Goal: Task Accomplishment & Management: Complete application form

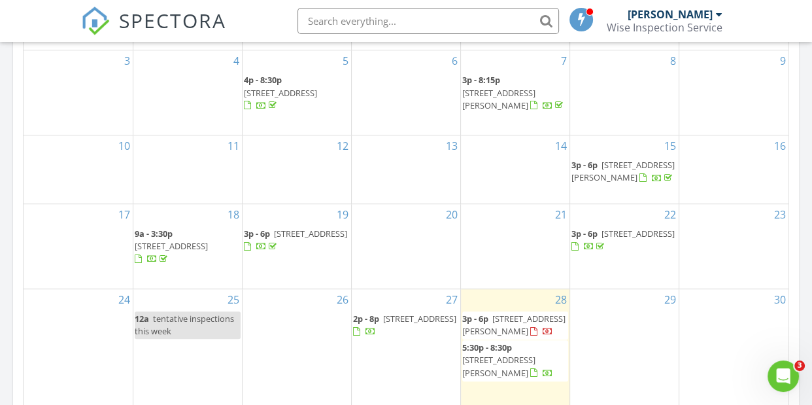
scroll to position [762, 0]
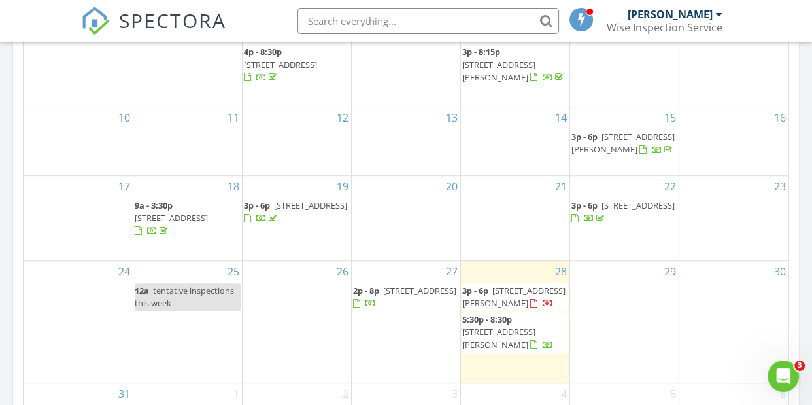
click at [493, 298] on span "1415 Sunrise View , Buhl 83301" at bounding box center [513, 296] width 103 height 24
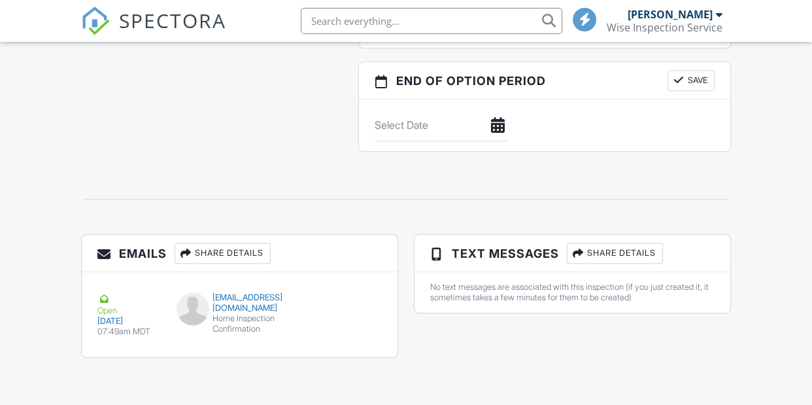
scroll to position [328, 0]
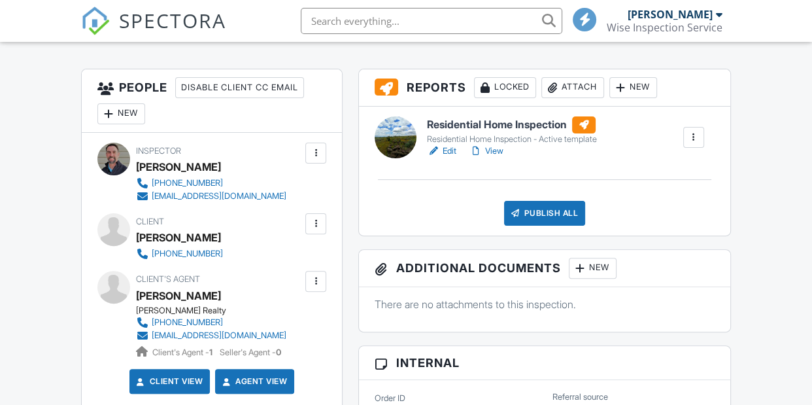
click at [317, 288] on div at bounding box center [315, 281] width 13 height 13
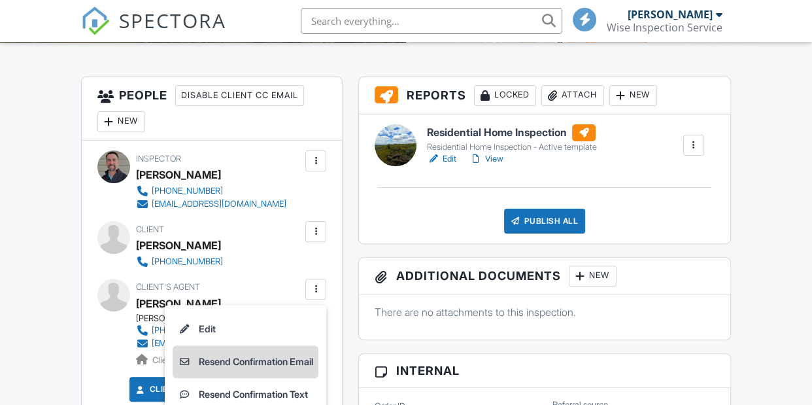
scroll to position [362, 0]
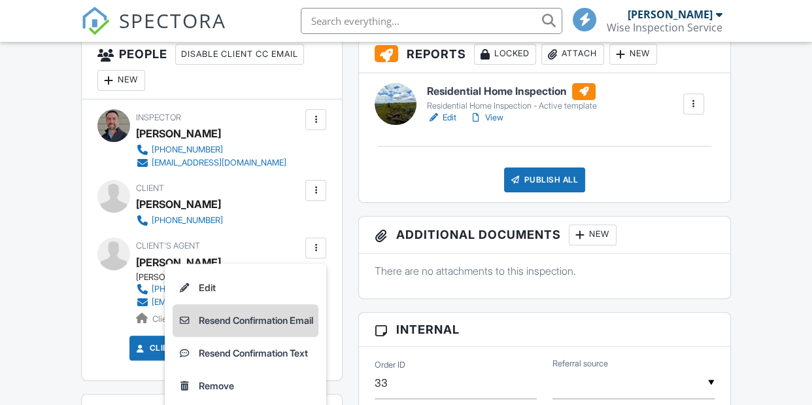
click at [295, 318] on li "Resend Confirmation Email" at bounding box center [246, 320] width 146 height 33
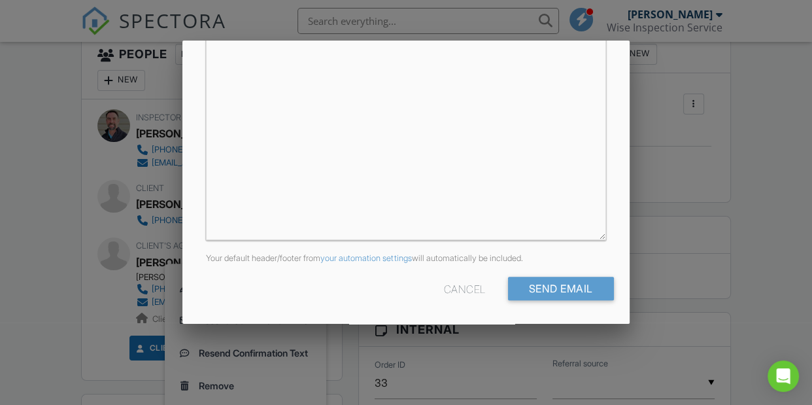
scroll to position [359, 0]
click at [575, 290] on input "Send Email" at bounding box center [561, 287] width 106 height 24
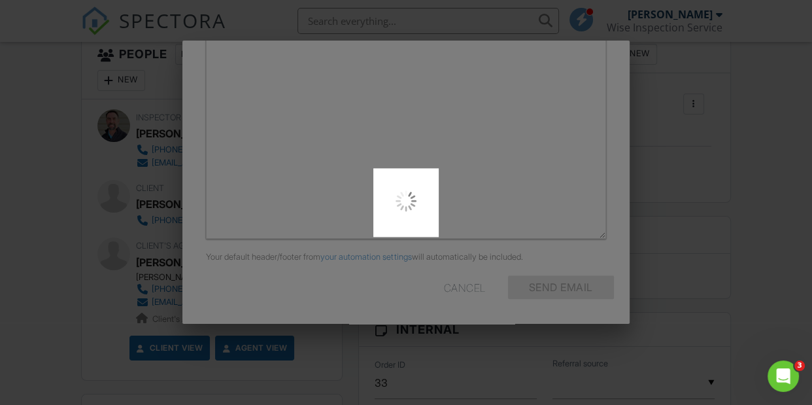
scroll to position [0, 0]
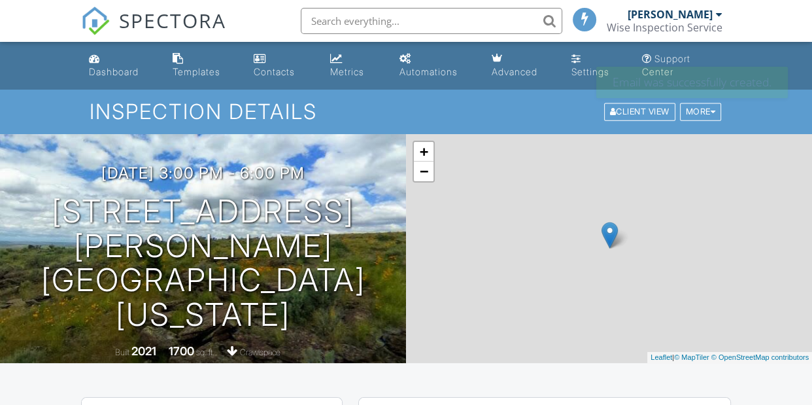
scroll to position [381, 0]
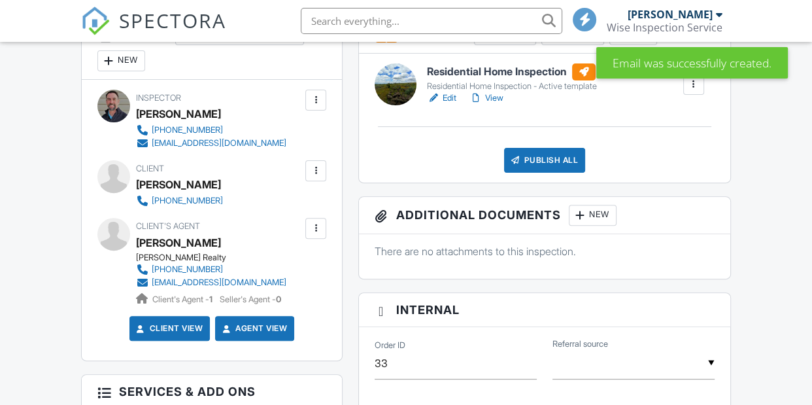
scroll to position [0, 0]
click at [317, 169] on div at bounding box center [315, 170] width 13 height 13
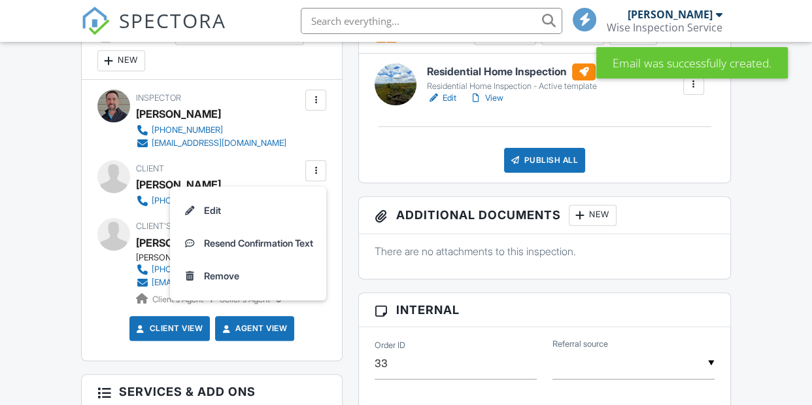
scroll to position [381, 0]
click at [260, 244] on li "Resend Confirmation Text" at bounding box center [248, 243] width 141 height 33
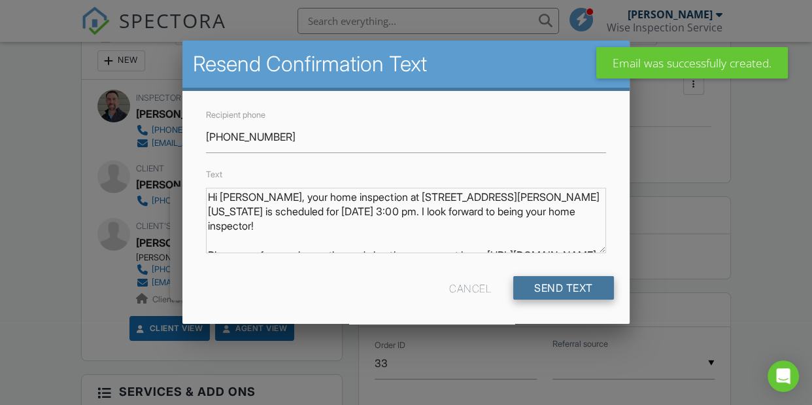
click at [563, 289] on input "Send Text" at bounding box center [563, 288] width 101 height 24
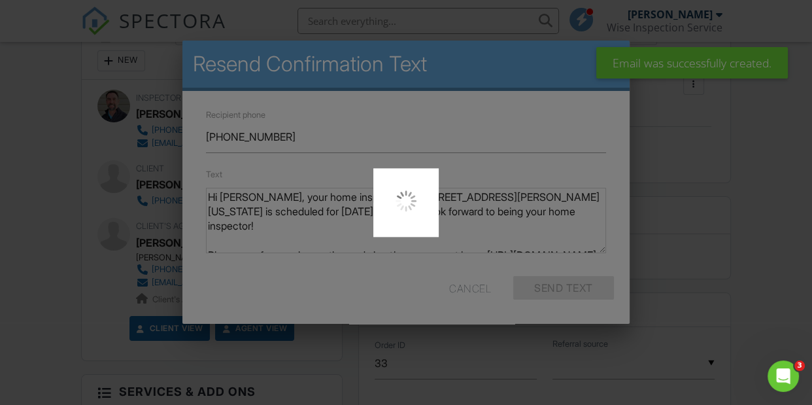
scroll to position [0, 0]
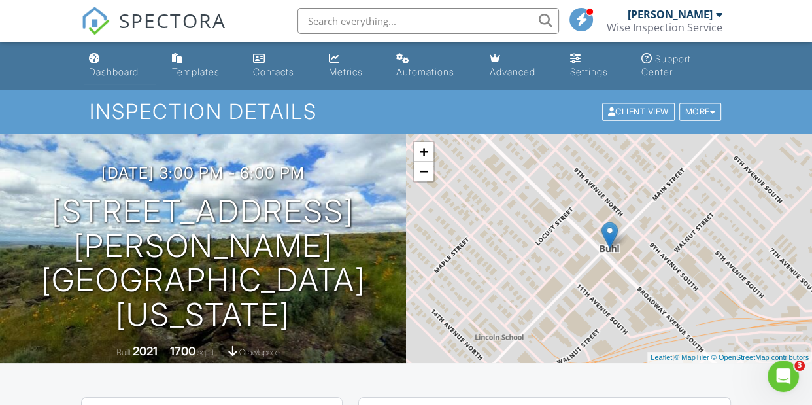
click at [109, 58] on link "Dashboard" at bounding box center [120, 65] width 73 height 37
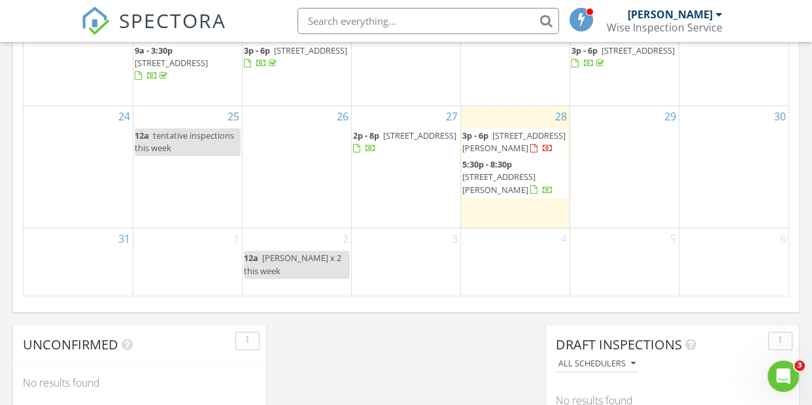
click at [318, 239] on div "2 12a amber Sawyer x 2 this week" at bounding box center [297, 261] width 109 height 67
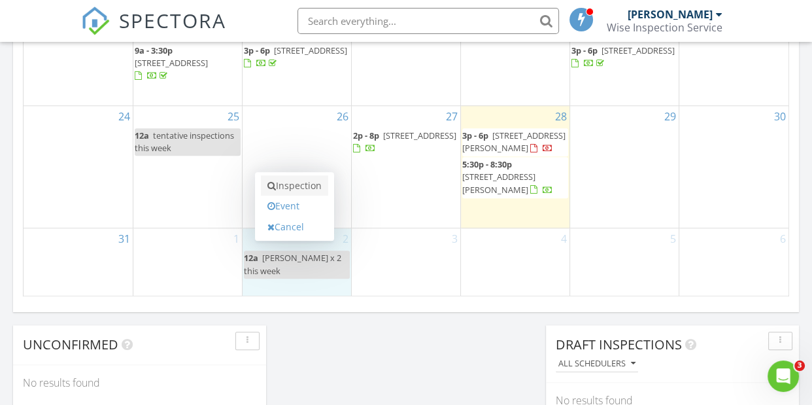
click at [290, 188] on link "Inspection" at bounding box center [294, 185] width 67 height 21
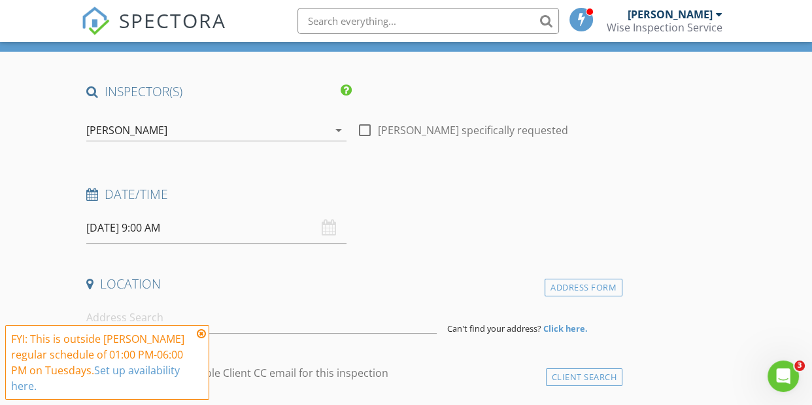
scroll to position [86, 0]
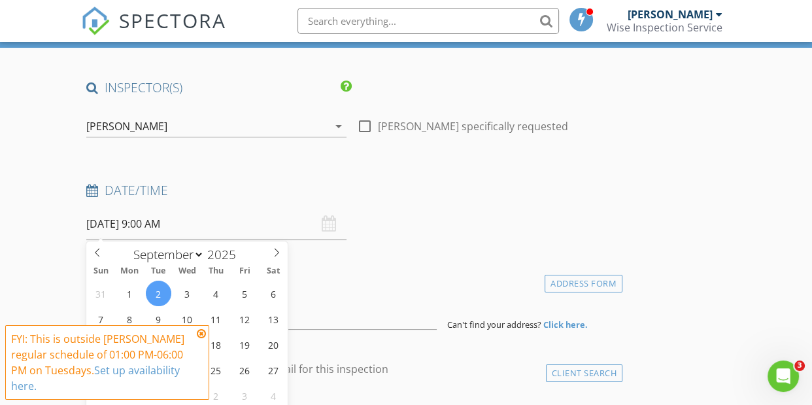
click at [173, 225] on input "[DATE] 9:00 AM" at bounding box center [216, 224] width 260 height 32
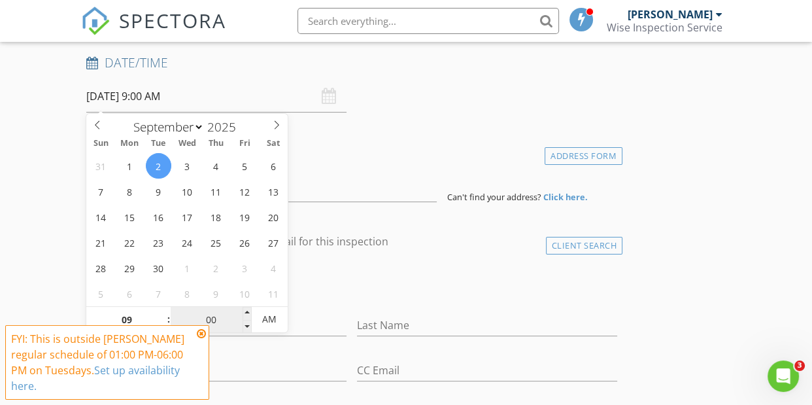
scroll to position [228, 0]
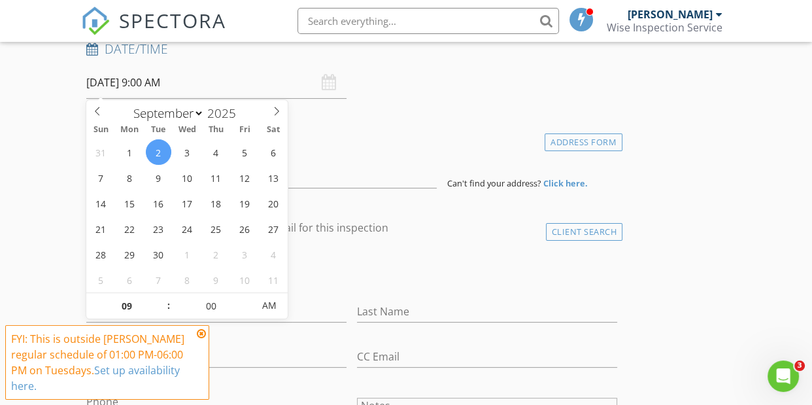
click at [203, 335] on icon at bounding box center [201, 333] width 9 height 10
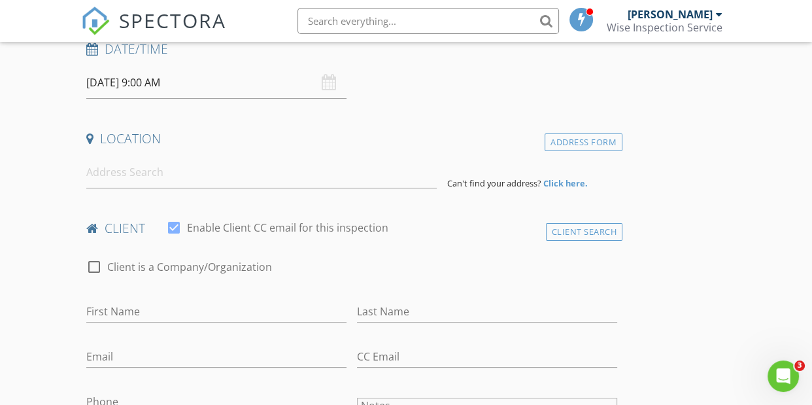
click at [154, 77] on input "09/02/2025 9:00 AM" at bounding box center [216, 83] width 260 height 32
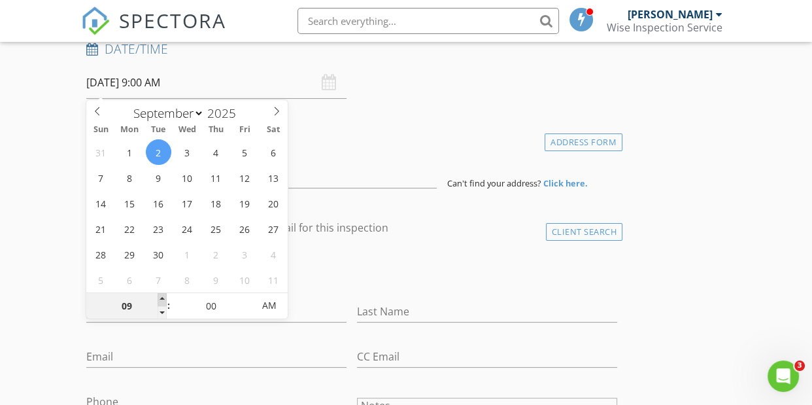
type input "10"
type input "09/02/2025 10:00 AM"
click at [161, 297] on span at bounding box center [162, 299] width 9 height 13
type input "11"
type input "09/02/2025 11:00 AM"
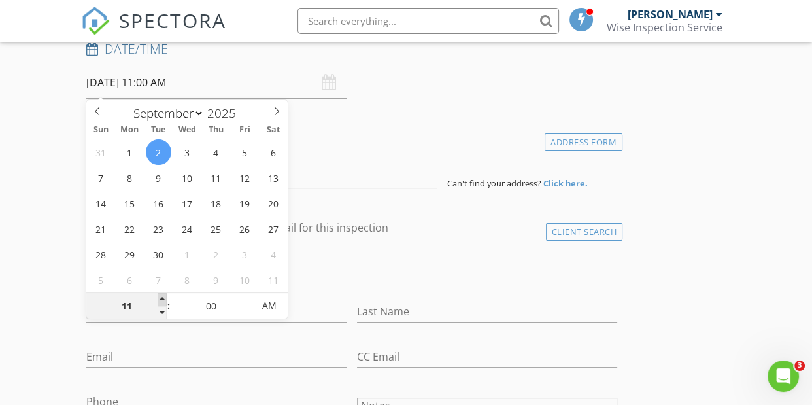
click at [161, 297] on span at bounding box center [162, 299] width 9 height 13
type input "12"
type input "09/02/2025 12:00 PM"
click at [161, 297] on span at bounding box center [162, 299] width 9 height 13
type input "01"
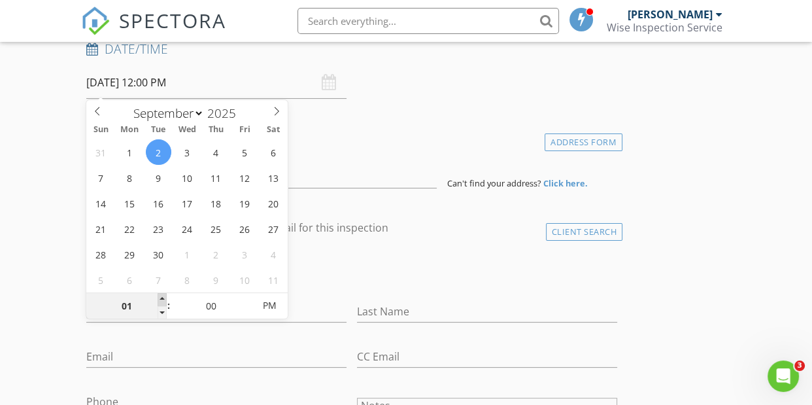
type input "09/02/2025 1:00 PM"
click at [161, 297] on span at bounding box center [162, 299] width 9 height 13
type input "02"
type input "09/02/2025 2:00 PM"
click at [161, 297] on span at bounding box center [162, 299] width 9 height 13
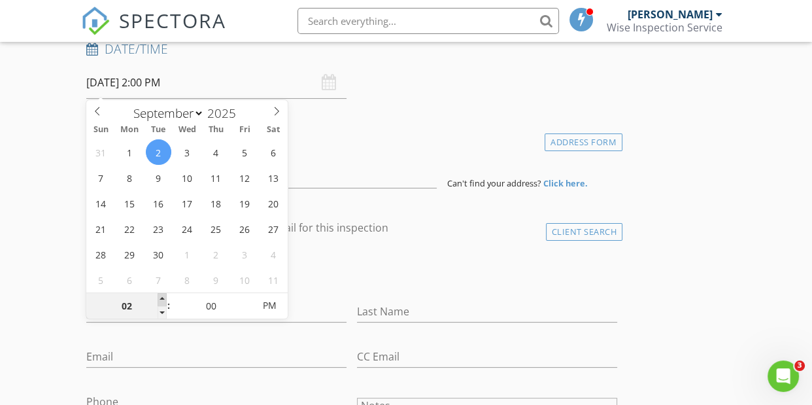
type input "03"
type input "09/02/2025 3:00 PM"
click at [161, 297] on span at bounding box center [162, 299] width 9 height 13
click at [340, 313] on input "First Name" at bounding box center [216, 312] width 260 height 22
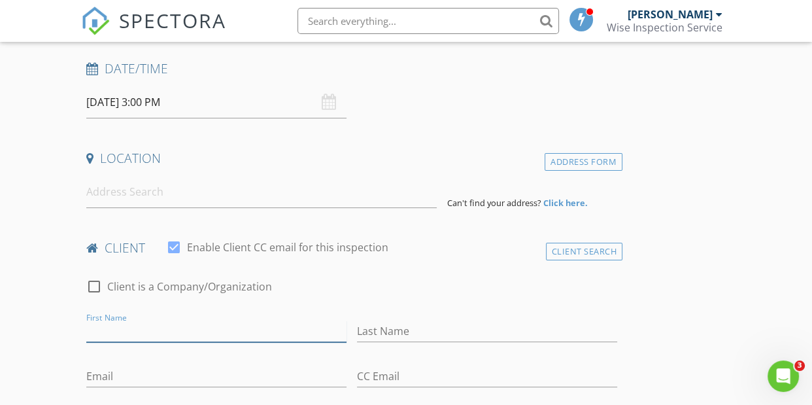
scroll to position [190, 0]
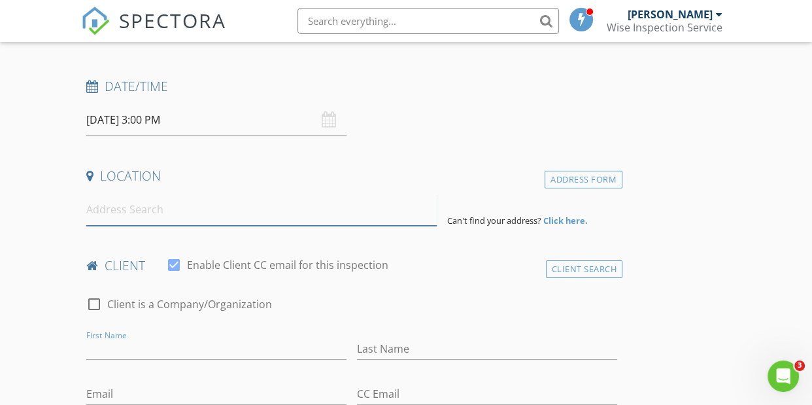
click at [200, 218] on input at bounding box center [261, 210] width 350 height 32
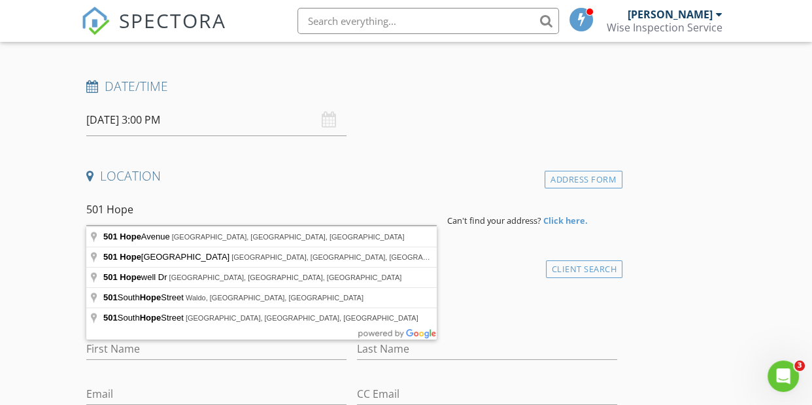
type input "501 Hope Avenue, Twin Falls, ID, USA"
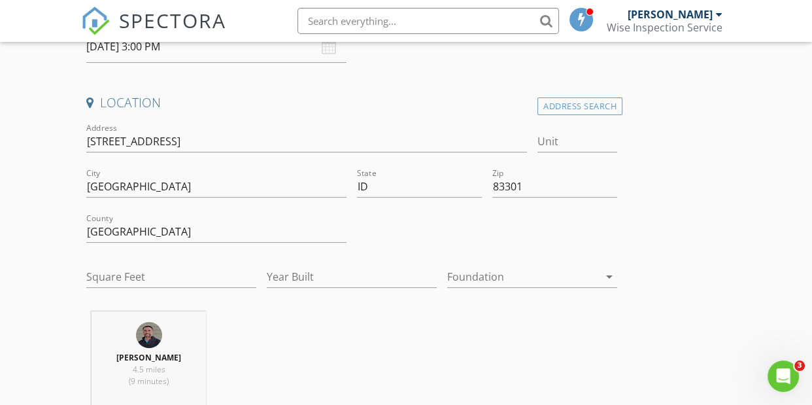
scroll to position [270, 0]
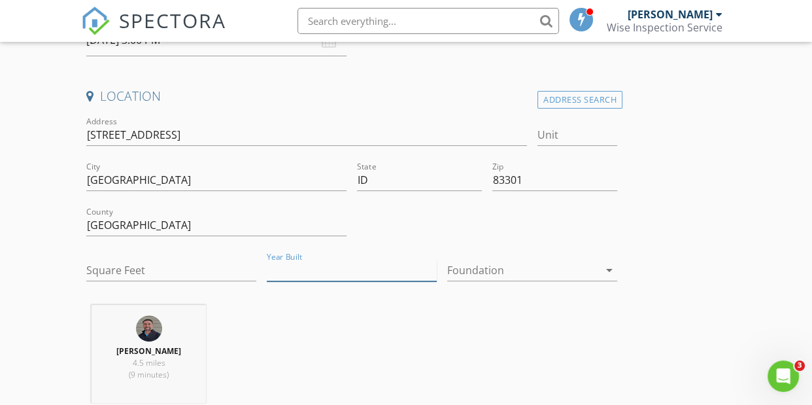
click at [324, 272] on input "Year Built" at bounding box center [352, 271] width 170 height 22
type input "2025"
click at [515, 265] on div at bounding box center [523, 270] width 152 height 21
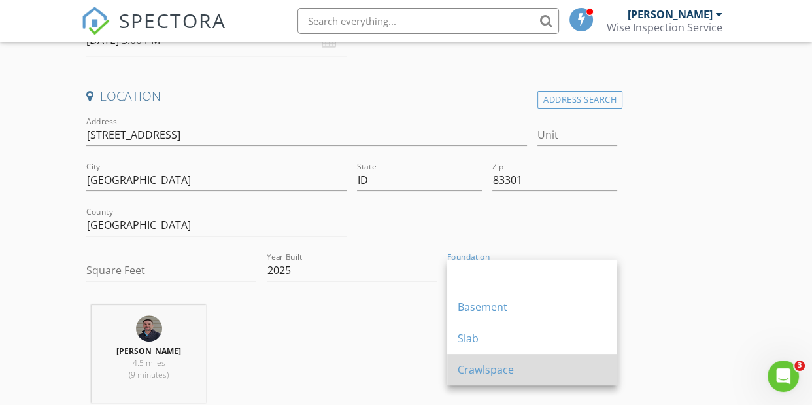
click at [494, 371] on div "Crawlspace" at bounding box center [532, 370] width 149 height 16
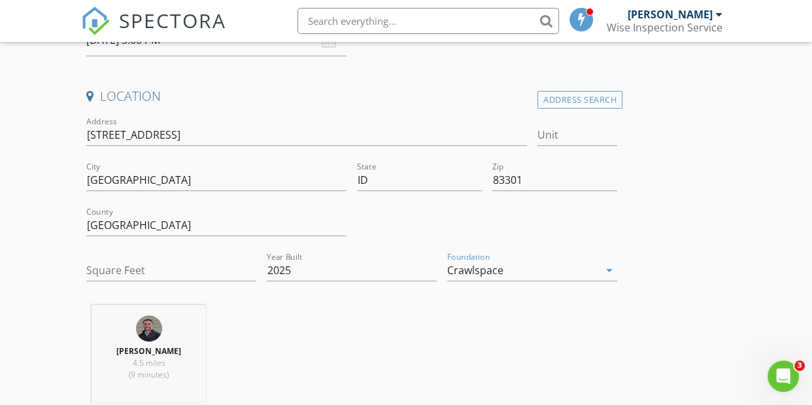
click at [515, 328] on div "Ken Young 4.5 miles (9 minutes)" at bounding box center [351, 359] width 541 height 109
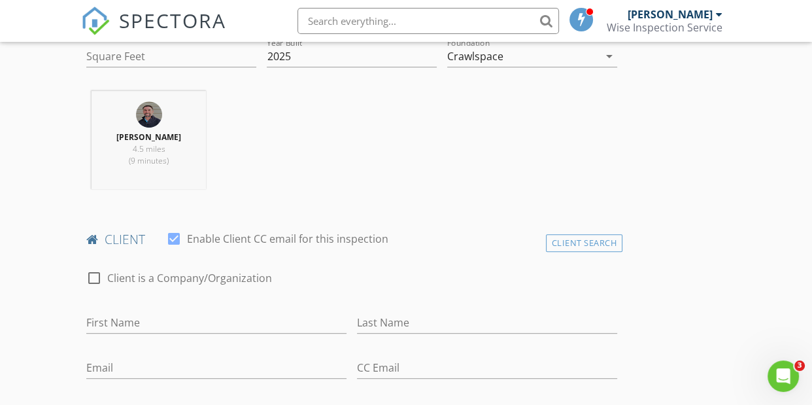
scroll to position [539, 0]
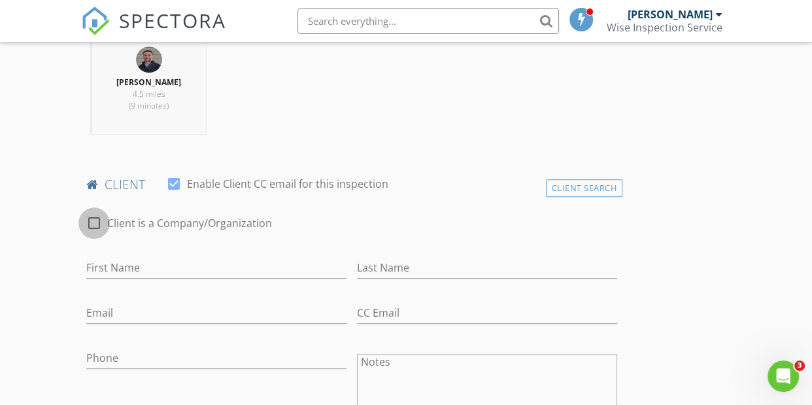
click at [95, 221] on div at bounding box center [94, 223] width 22 height 22
checkbox input "true"
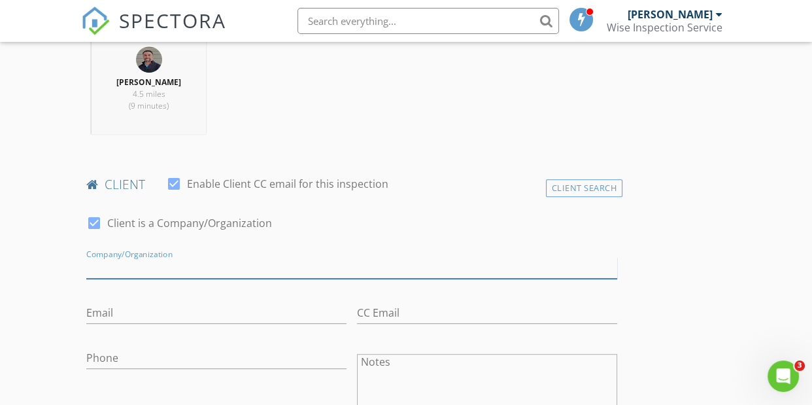
click at [206, 269] on input "Enable Client CC email for this inspection" at bounding box center [351, 268] width 531 height 22
type input "Dean R Rogers, Inc"
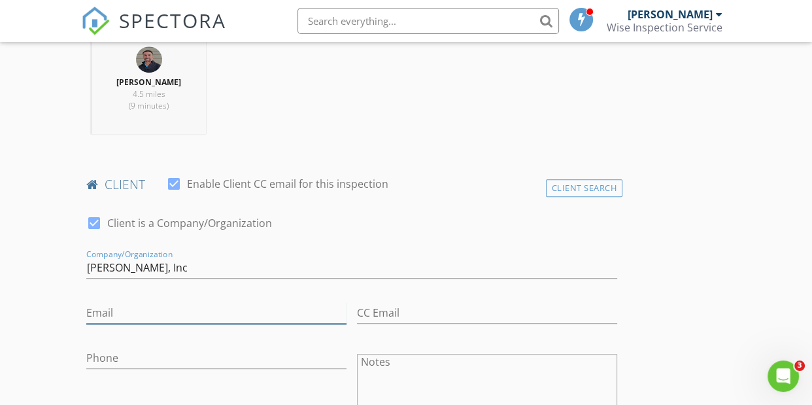
click at [149, 313] on input "Email" at bounding box center [216, 313] width 260 height 22
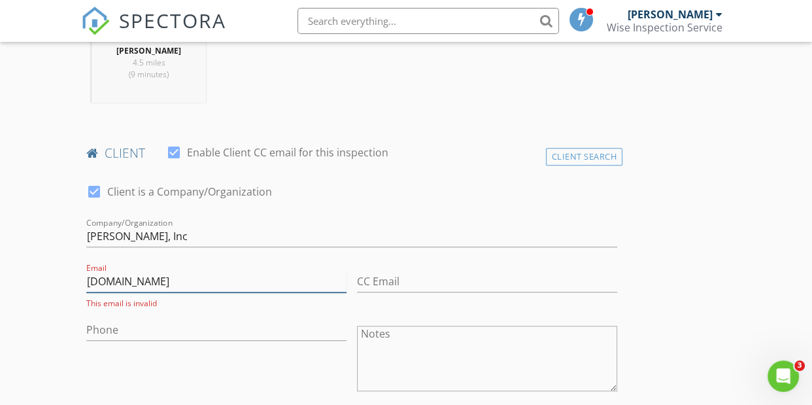
scroll to position [571, 0]
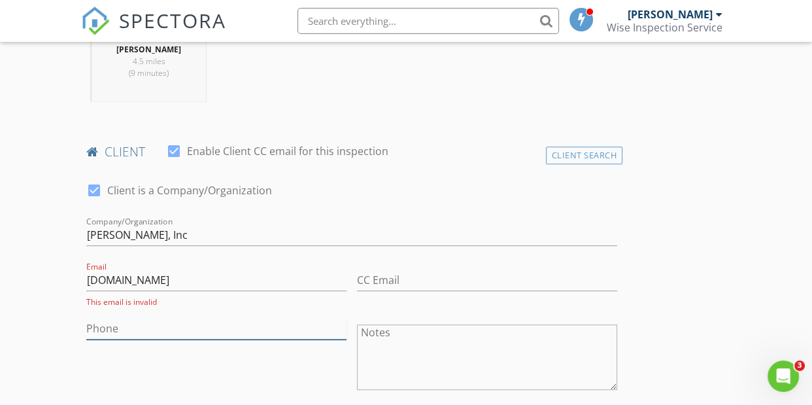
click at [161, 327] on input "Phone" at bounding box center [216, 329] width 260 height 22
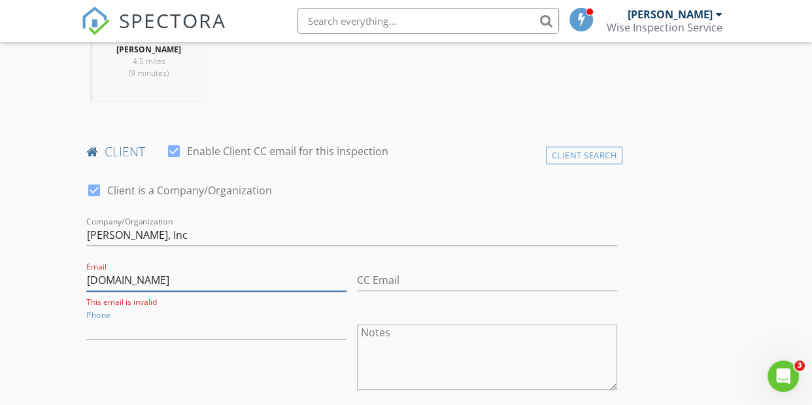
click at [110, 279] on input "TBD.com" at bounding box center [216, 280] width 260 height 22
type input "TBD@gmail.com"
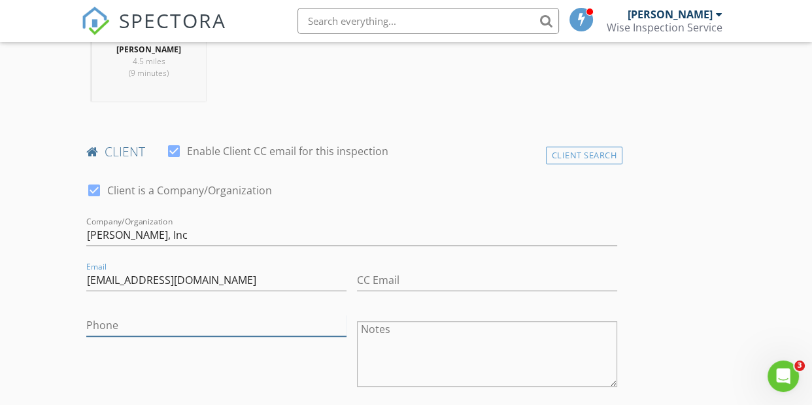
click at [148, 328] on input "Phone" at bounding box center [216, 325] width 260 height 22
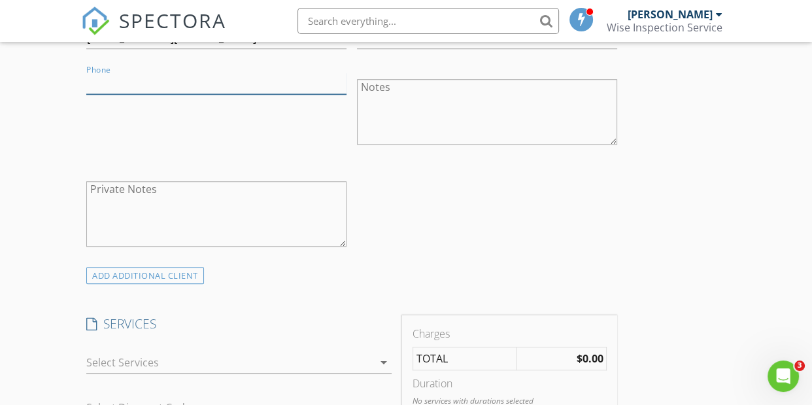
scroll to position [871, 0]
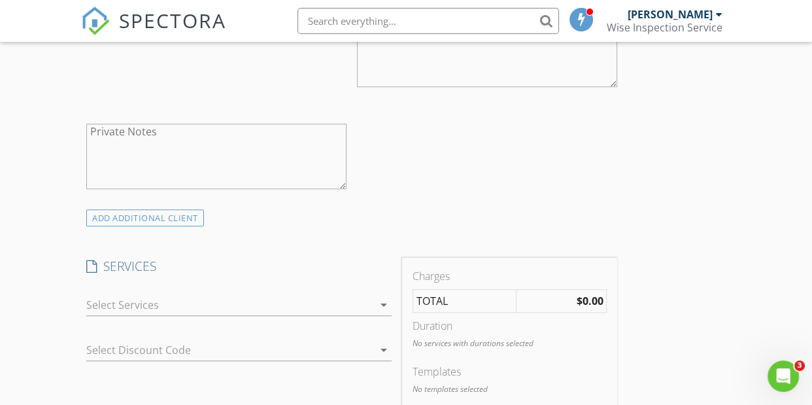
click at [146, 305] on div at bounding box center [229, 304] width 287 height 21
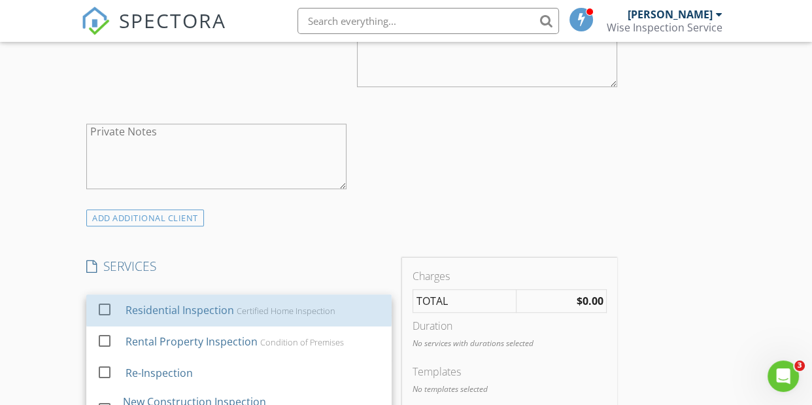
click at [146, 305] on div "Residential Inspection" at bounding box center [180, 310] width 109 height 16
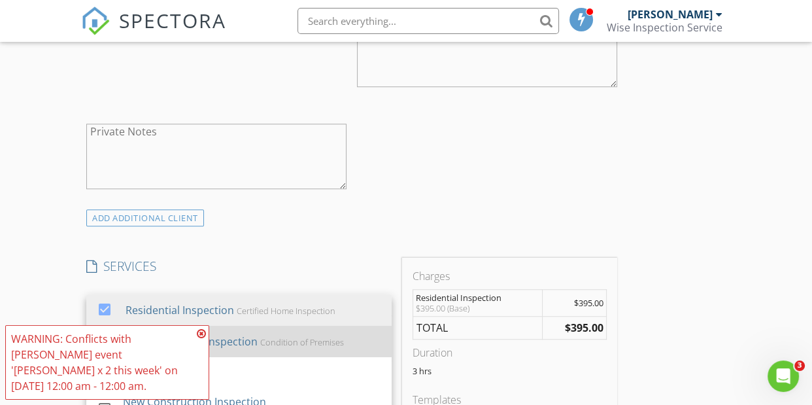
scroll to position [1111, 0]
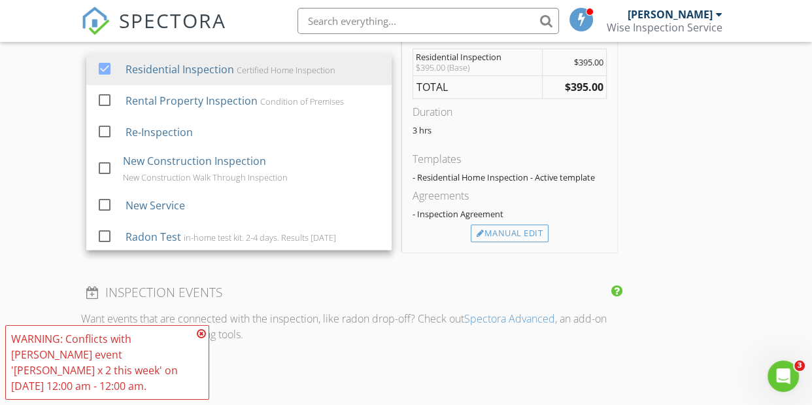
click at [202, 332] on icon at bounding box center [201, 333] width 9 height 10
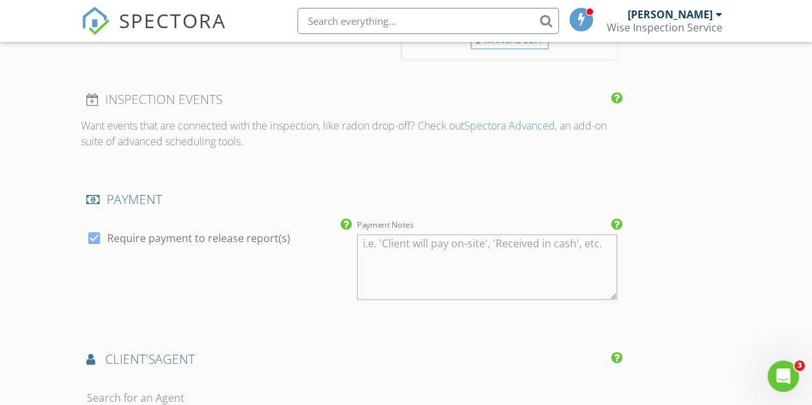
scroll to position [1569, 0]
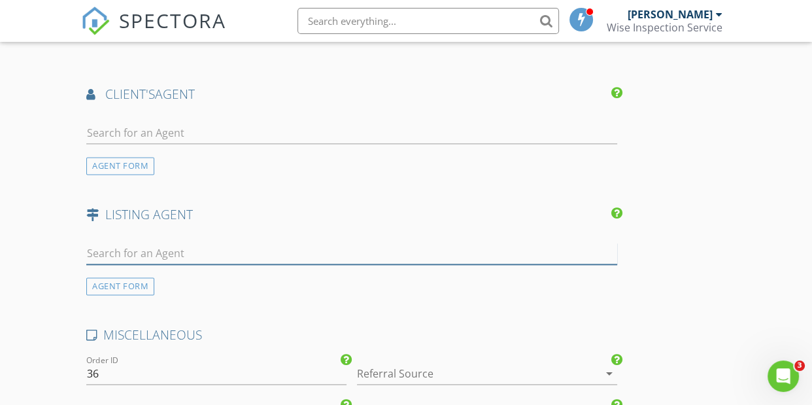
click at [199, 252] on input "text" at bounding box center [351, 254] width 531 height 22
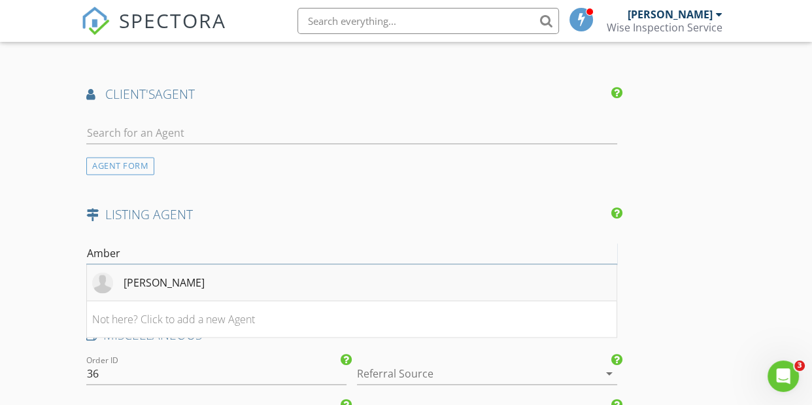
type input "Amber"
click at [186, 284] on div "Amber Sawyer" at bounding box center [164, 283] width 81 height 16
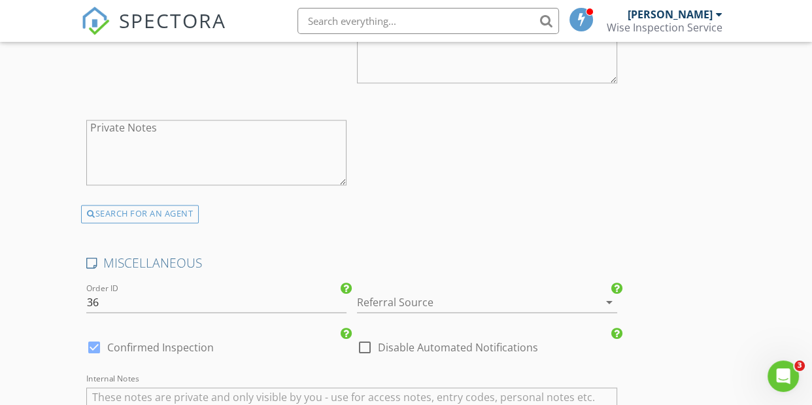
scroll to position [2239, 0]
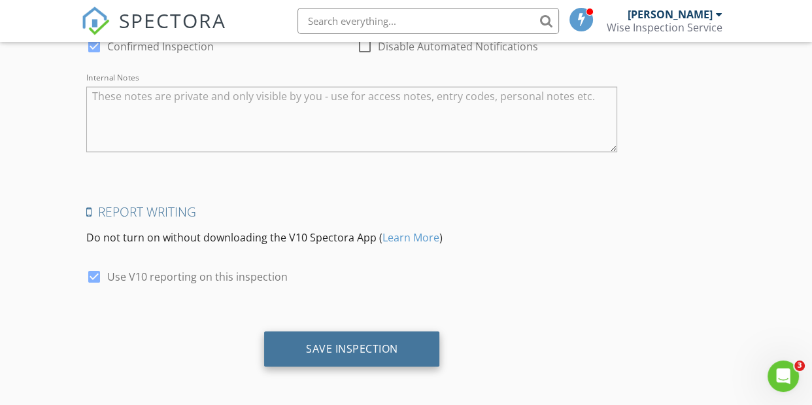
click at [357, 353] on div "Save Inspection" at bounding box center [352, 348] width 176 height 35
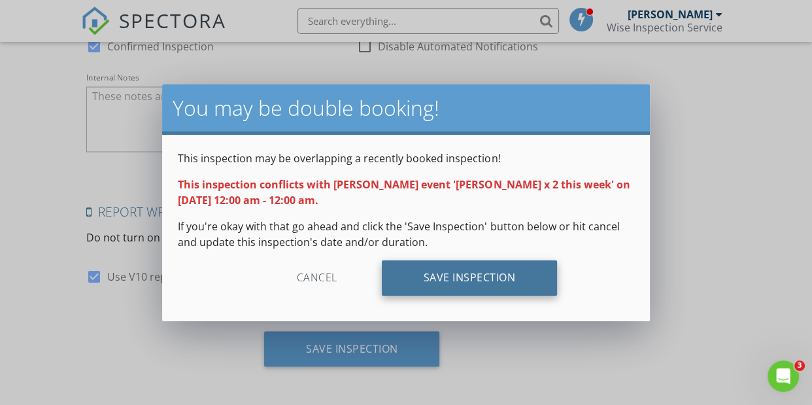
click at [452, 275] on div "Save Inspection" at bounding box center [470, 277] width 176 height 35
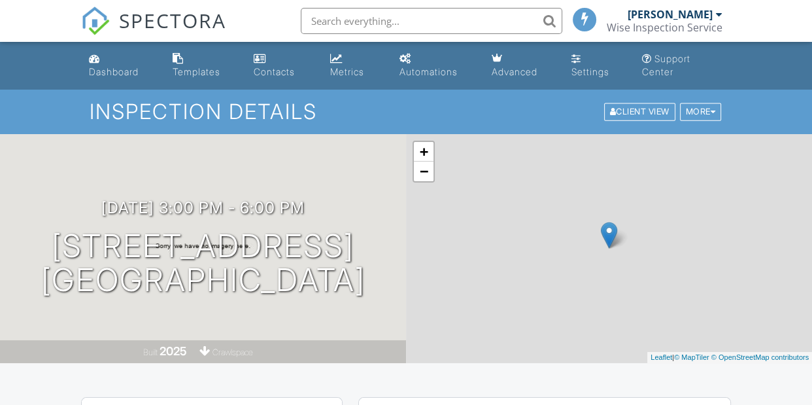
scroll to position [196, 0]
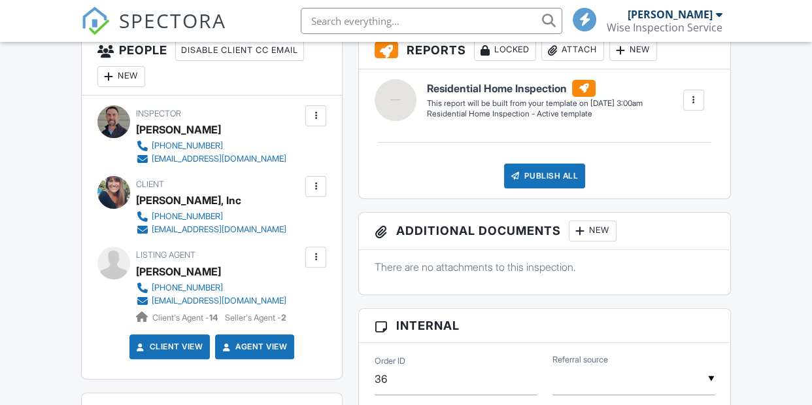
click at [258, 312] on li "Resend Confirmation Email" at bounding box center [246, 295] width 146 height 33
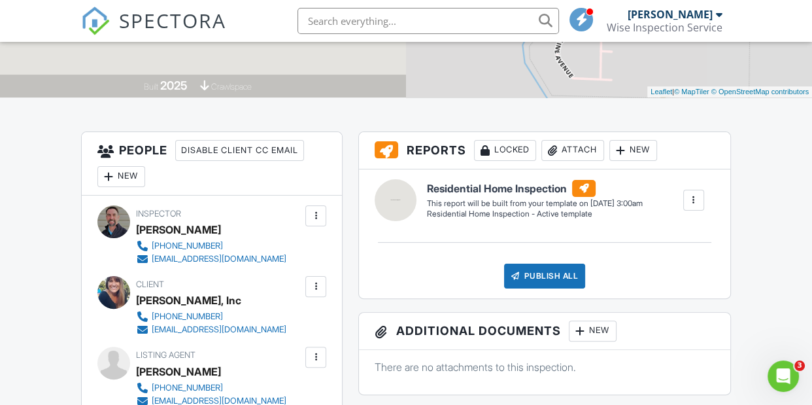
click at [319, 288] on div at bounding box center [315, 286] width 13 height 13
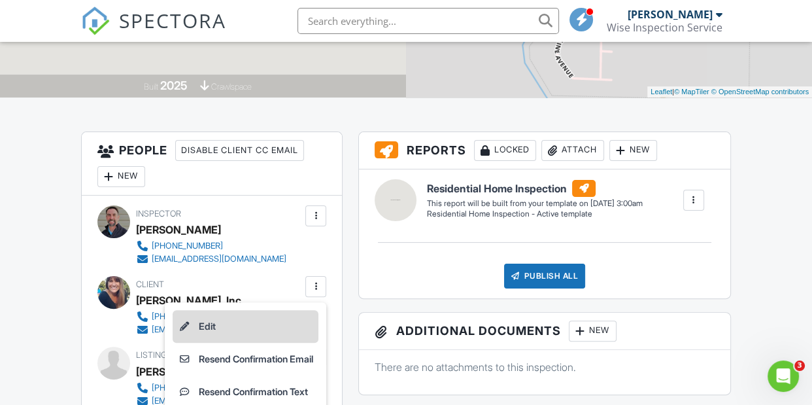
click at [211, 326] on li "Edit" at bounding box center [246, 326] width 146 height 33
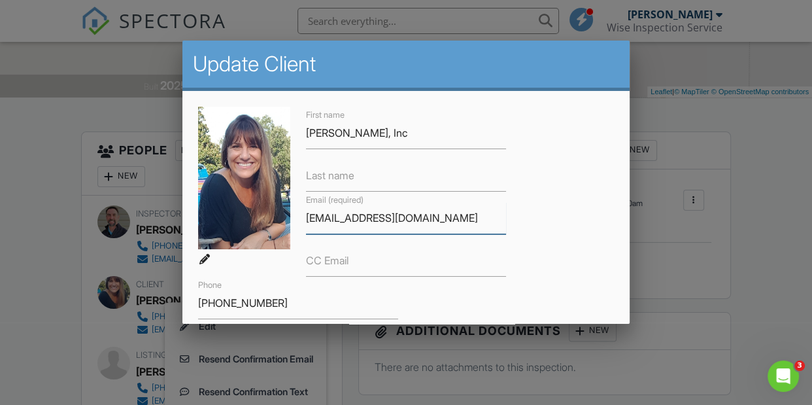
click at [392, 220] on input "[EMAIL_ADDRESS][DOMAIN_NAME]" at bounding box center [406, 218] width 200 height 32
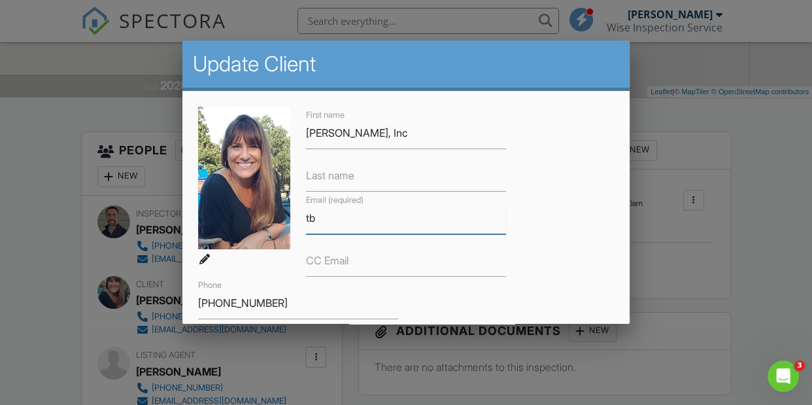
type input "t"
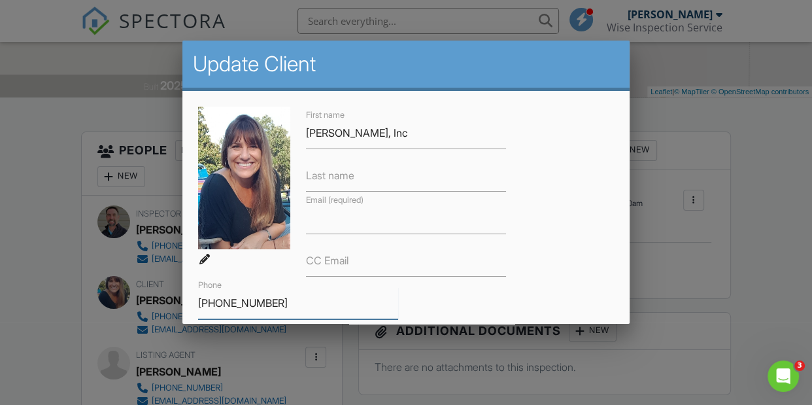
click at [303, 304] on input "[PHONE_NUMBER]" at bounding box center [298, 303] width 200 height 32
type input "8"
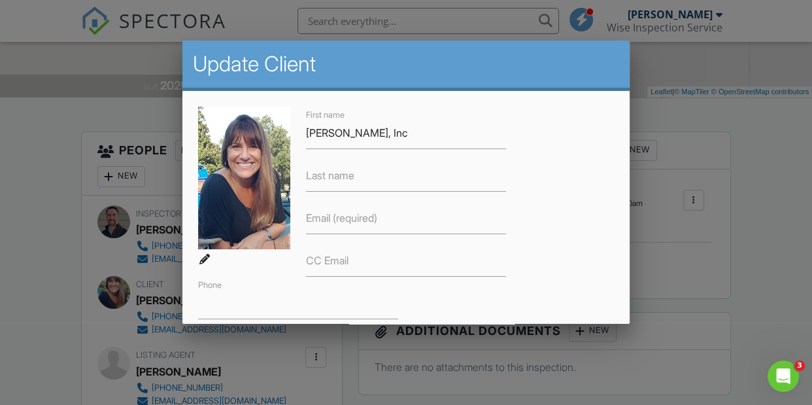
click at [548, 242] on div "First name [PERSON_NAME], Inc Last name Email (required) CC Email Phone" at bounding box center [405, 213] width 431 height 212
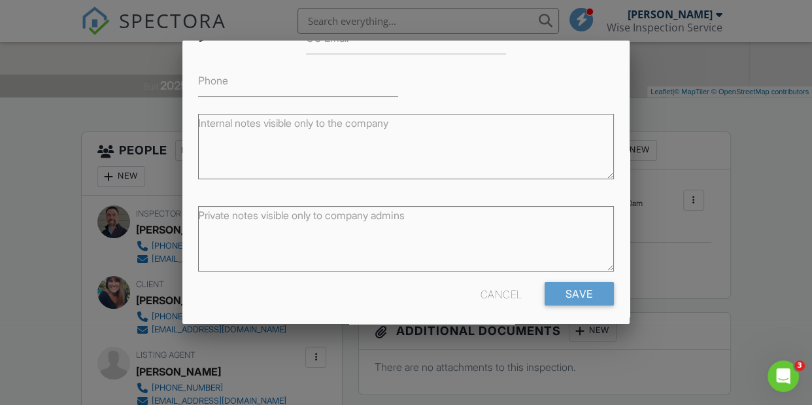
scroll to position [229, 0]
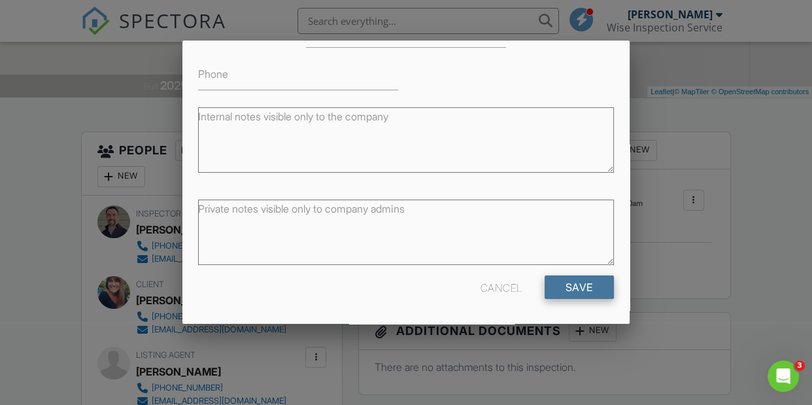
click at [568, 282] on input "Save" at bounding box center [579, 287] width 69 height 24
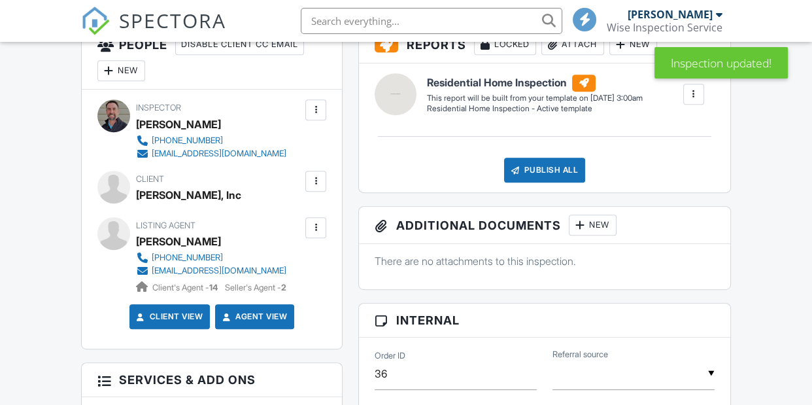
scroll to position [752, 0]
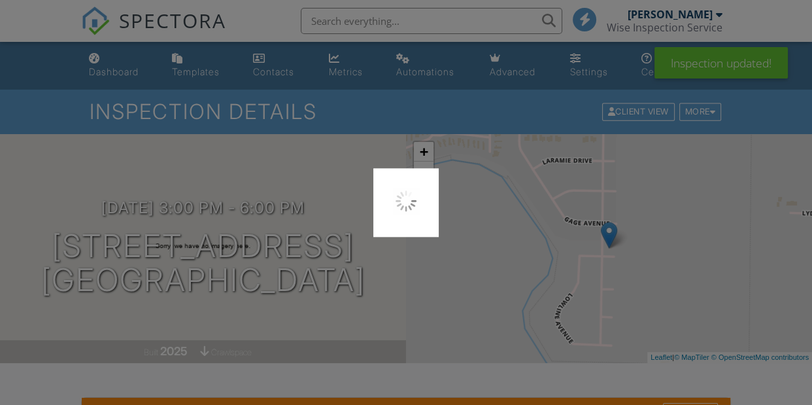
scroll to position [0, 0]
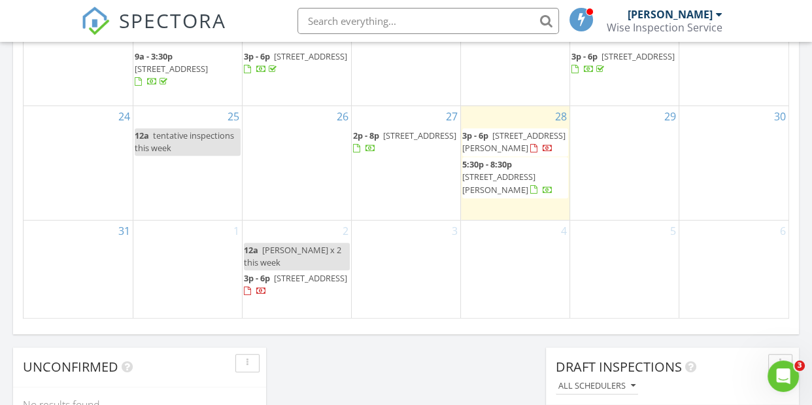
scroll to position [927, 0]
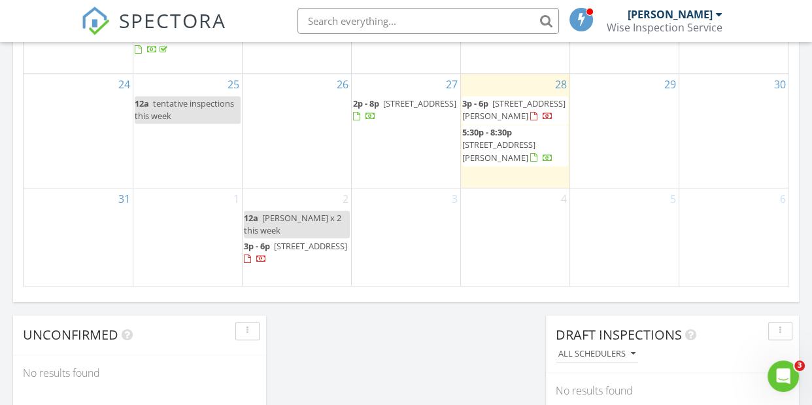
click at [409, 226] on div "3" at bounding box center [406, 236] width 109 height 97
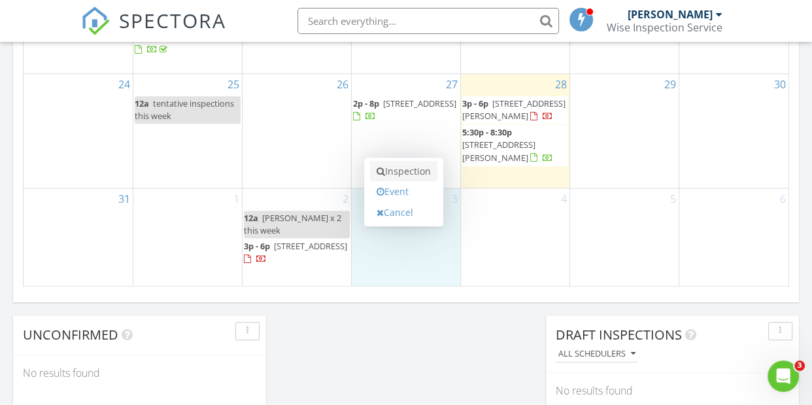
click at [405, 167] on link "Inspection" at bounding box center [403, 171] width 67 height 21
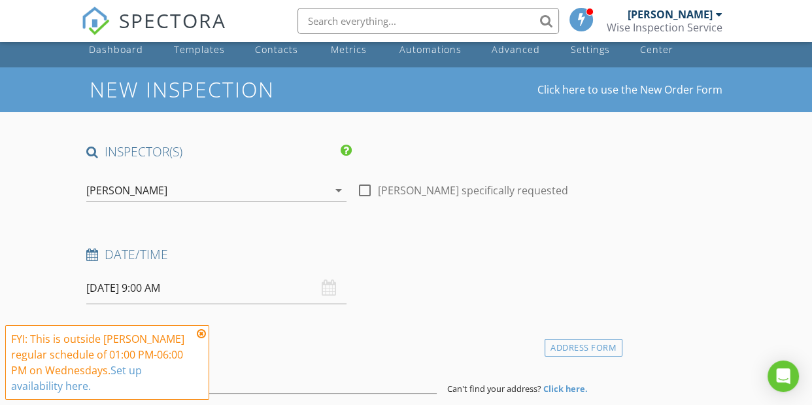
scroll to position [36, 0]
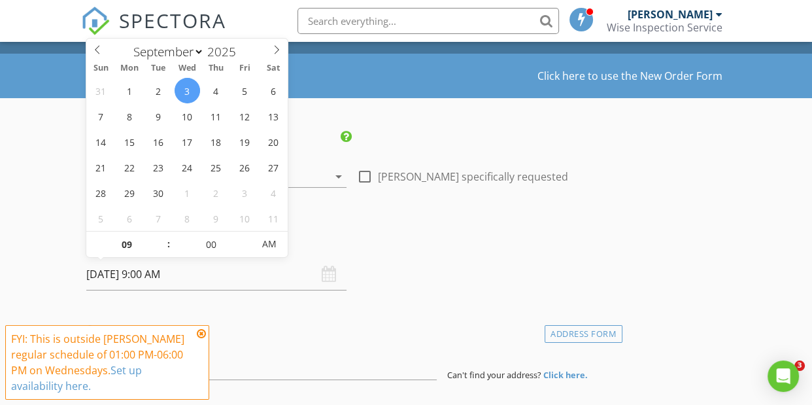
click at [160, 274] on input "[DATE] 9:00 AM" at bounding box center [216, 274] width 260 height 32
type input "10"
type input "[DATE] 10:00 AM"
click at [161, 237] on span at bounding box center [162, 237] width 9 height 13
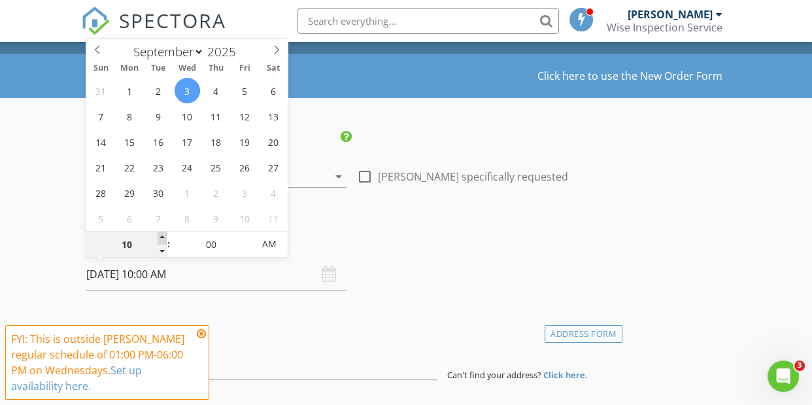
type input "11"
type input "[DATE] 11:00 AM"
click at [161, 237] on span at bounding box center [162, 237] width 9 height 13
type input "12"
type input "[DATE] 12:00 PM"
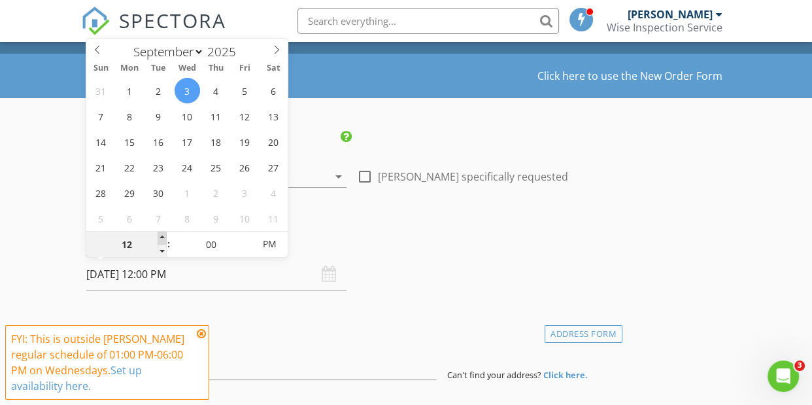
click at [161, 237] on span at bounding box center [162, 237] width 9 height 13
type input "01"
type input "09/03/2025 1:00 PM"
click at [161, 237] on span at bounding box center [162, 237] width 9 height 13
type input "02"
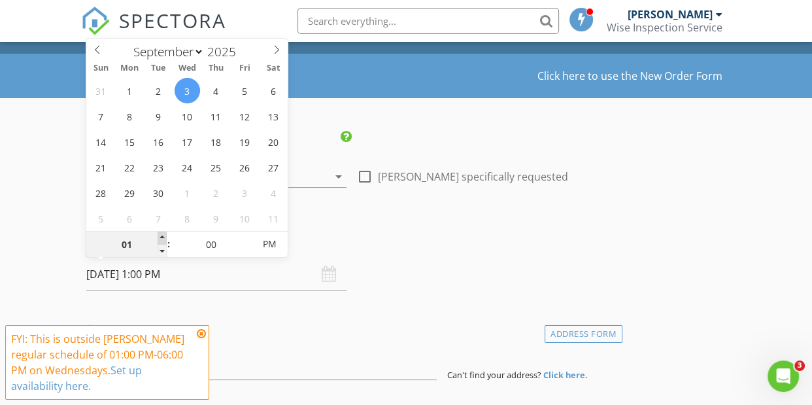
type input "09/03/2025 2:00 PM"
click at [161, 237] on span at bounding box center [162, 237] width 9 height 13
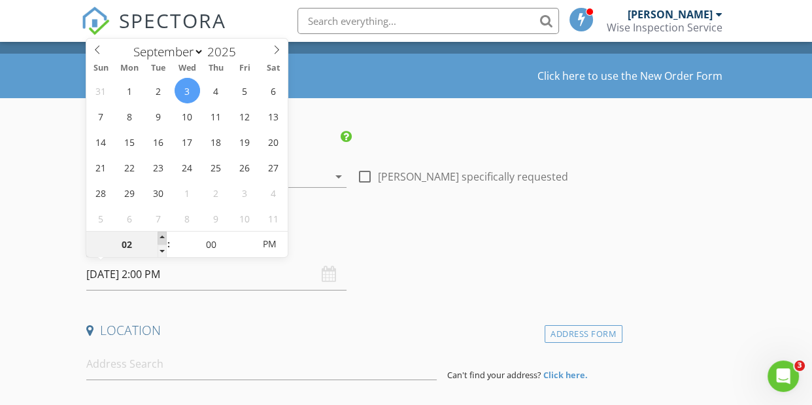
type input "03"
type input "[DATE] 3:00 PM"
click at [161, 237] on span at bounding box center [162, 237] width 9 height 13
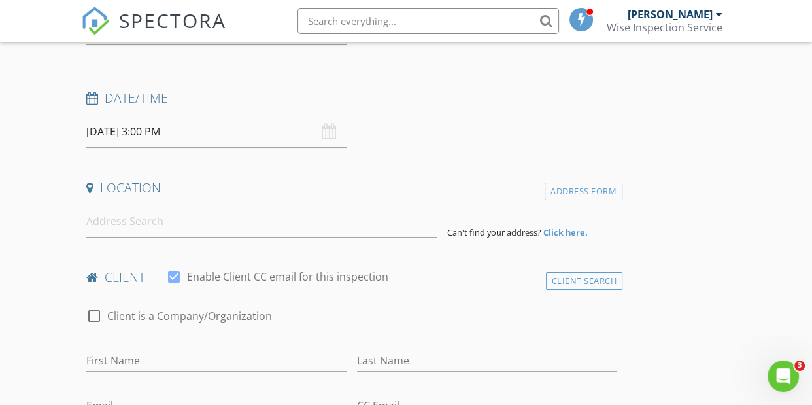
scroll to position [207, 0]
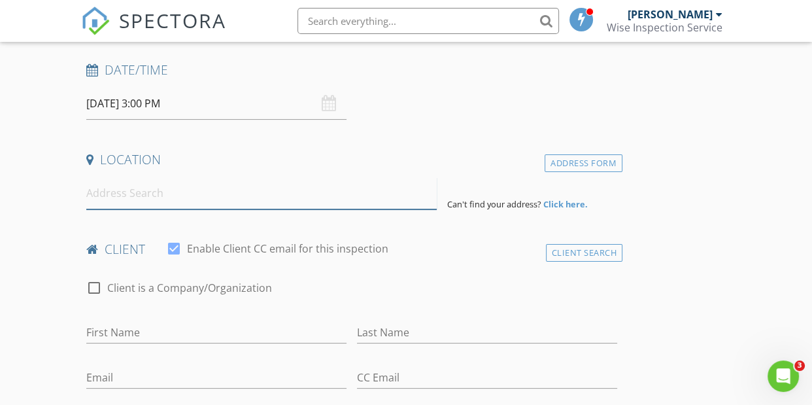
click at [186, 196] on input at bounding box center [261, 193] width 350 height 32
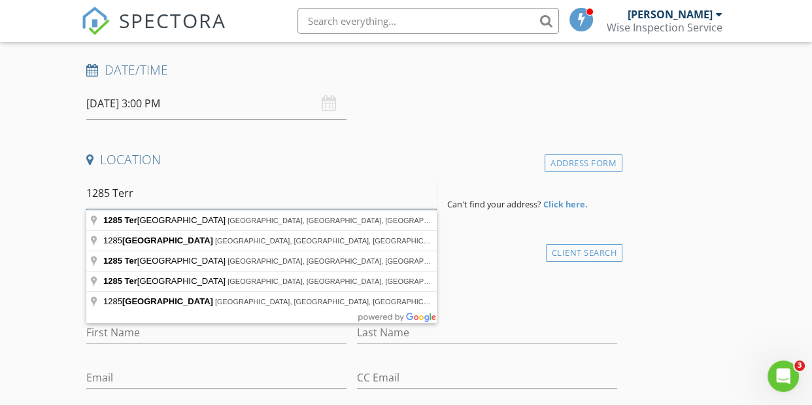
type input "1285 Terra"
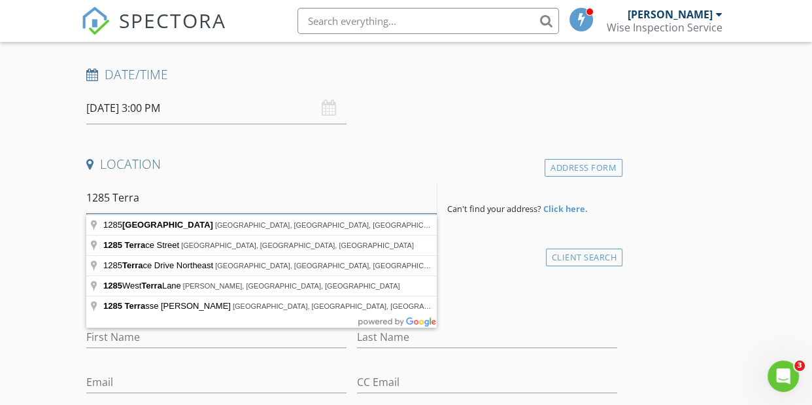
scroll to position [201, 0]
click at [573, 209] on strong "Click here." at bounding box center [565, 210] width 44 height 12
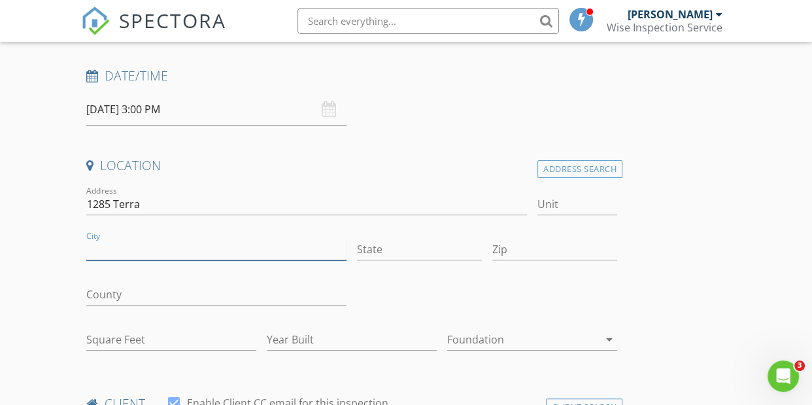
click at [227, 251] on input "City" at bounding box center [216, 250] width 260 height 22
type input "[PERSON_NAME]"
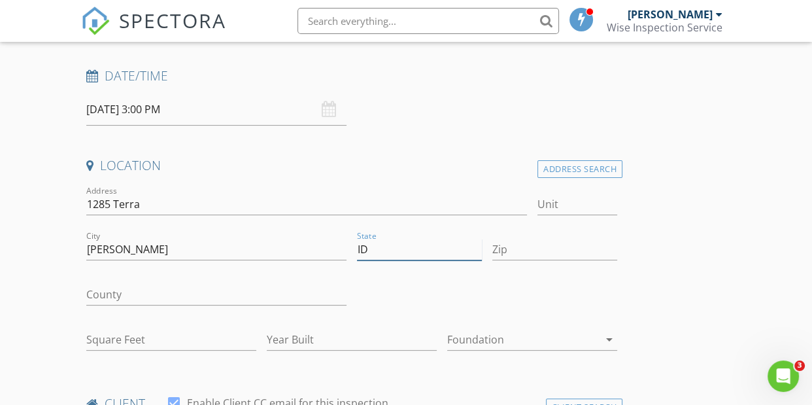
type input "ID"
type input "83328"
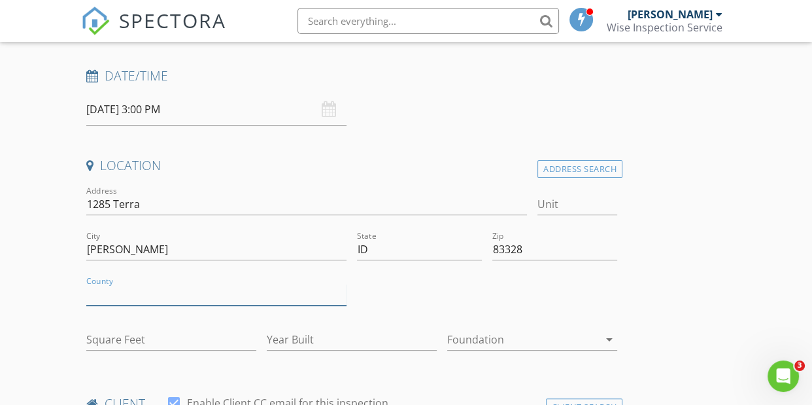
click at [238, 296] on input "County" at bounding box center [216, 295] width 260 height 22
type input "[GEOGRAPHIC_DATA]"
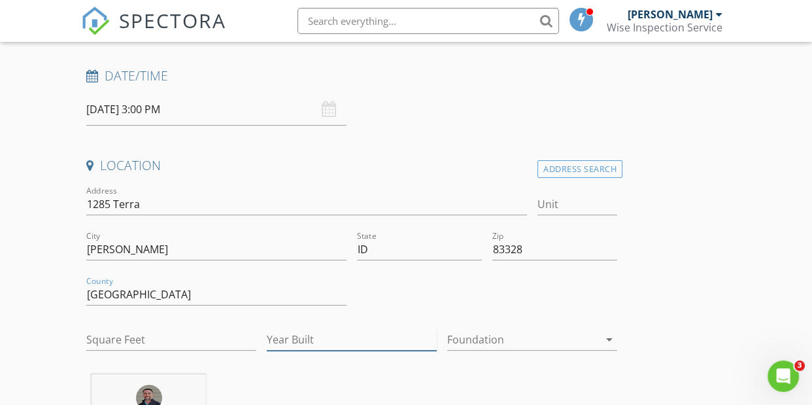
click at [290, 338] on input "Year Built" at bounding box center [352, 340] width 170 height 22
type input "2025"
click at [475, 340] on div at bounding box center [523, 339] width 152 height 21
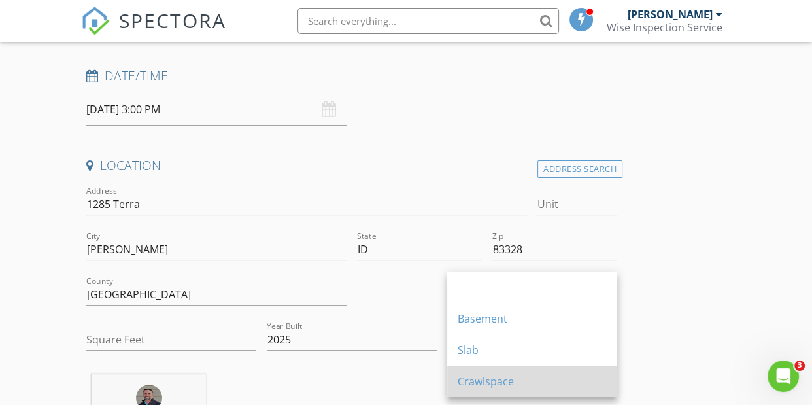
click at [505, 386] on div "Crawlspace" at bounding box center [532, 381] width 149 height 16
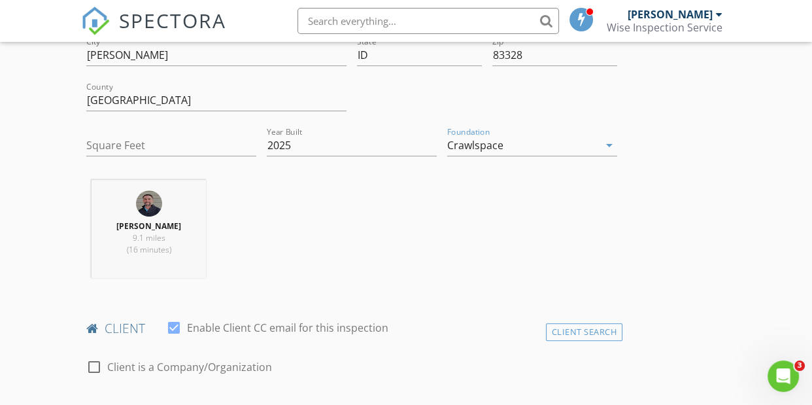
scroll to position [586, 0]
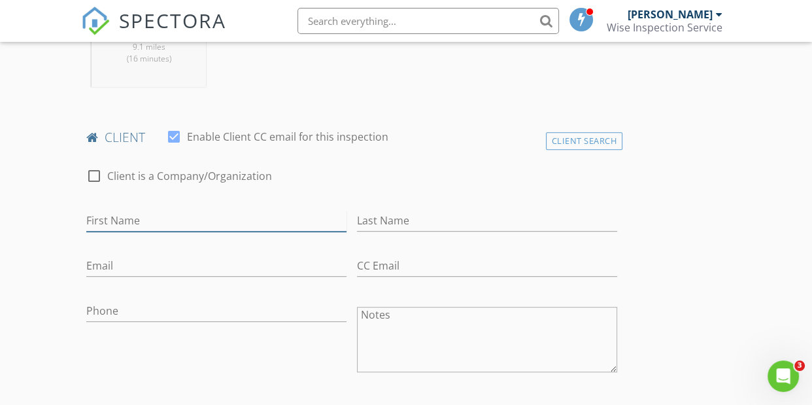
click at [160, 222] on input "First Name" at bounding box center [216, 221] width 260 height 22
type input "D"
click at [97, 177] on div at bounding box center [94, 176] width 22 height 22
checkbox input "true"
click at [151, 222] on input "Enable Client CC email for this inspection" at bounding box center [351, 221] width 531 height 22
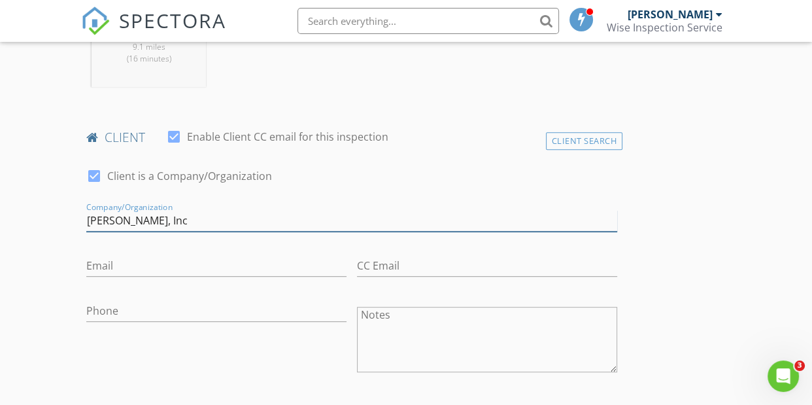
type input "[PERSON_NAME], Inc"
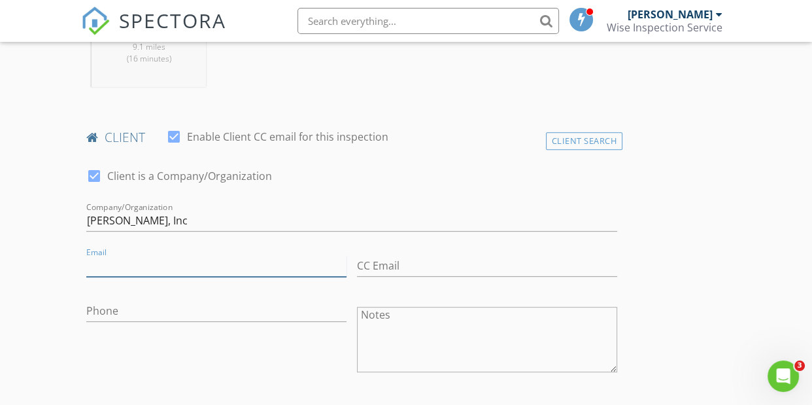
click at [127, 266] on input "Email" at bounding box center [216, 266] width 260 height 22
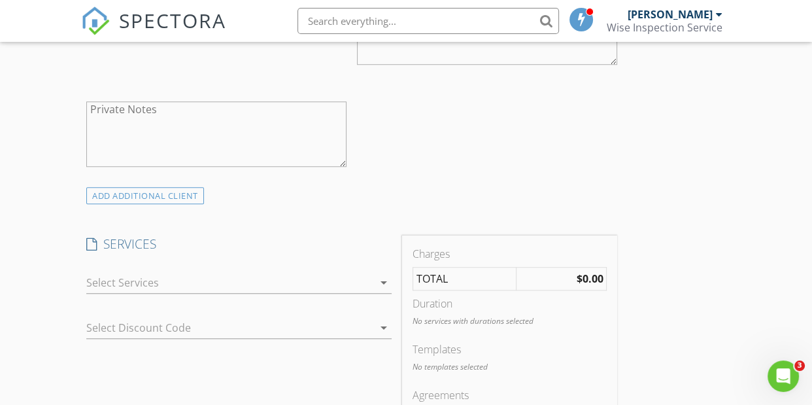
click at [195, 283] on div at bounding box center [229, 282] width 287 height 21
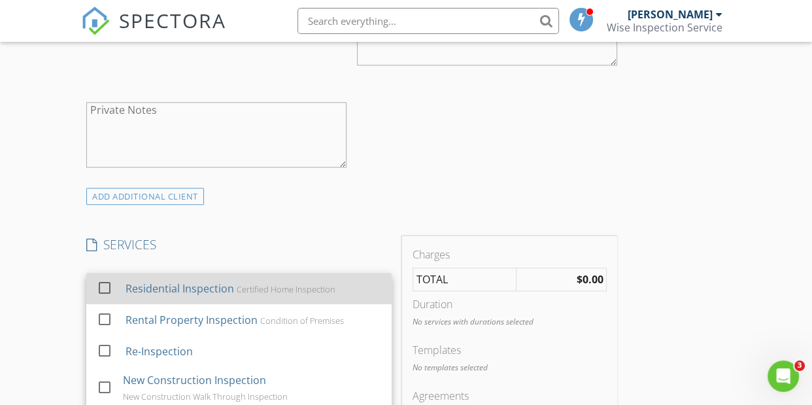
click at [184, 287] on div "Residential Inspection" at bounding box center [180, 288] width 109 height 16
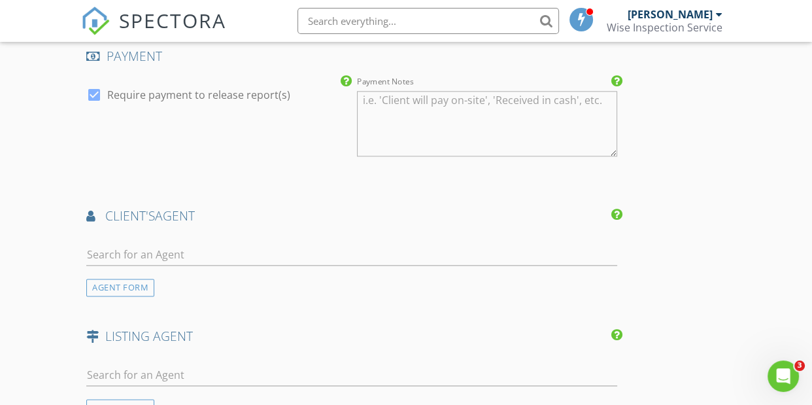
scroll to position [1451, 0]
click at [181, 253] on input "text" at bounding box center [351, 254] width 531 height 22
type input "[PERSON_NAME]"
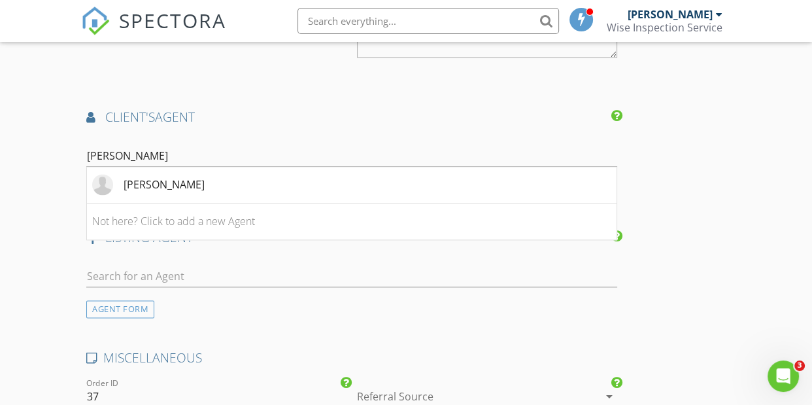
scroll to position [1564, 0]
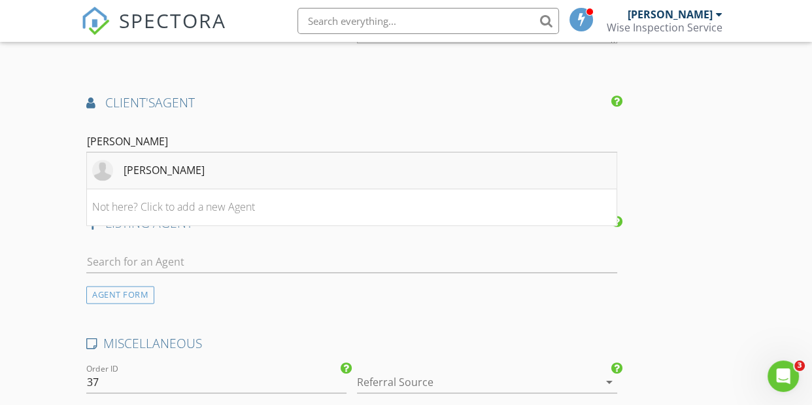
click at [182, 168] on div "[PERSON_NAME]" at bounding box center [164, 170] width 81 height 16
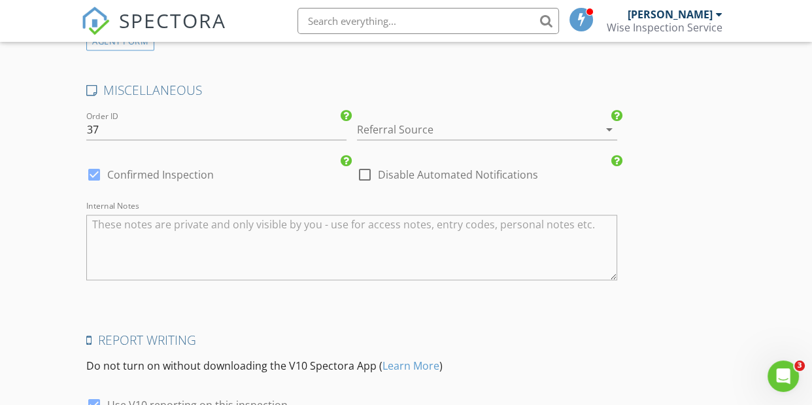
scroll to position [2243, 0]
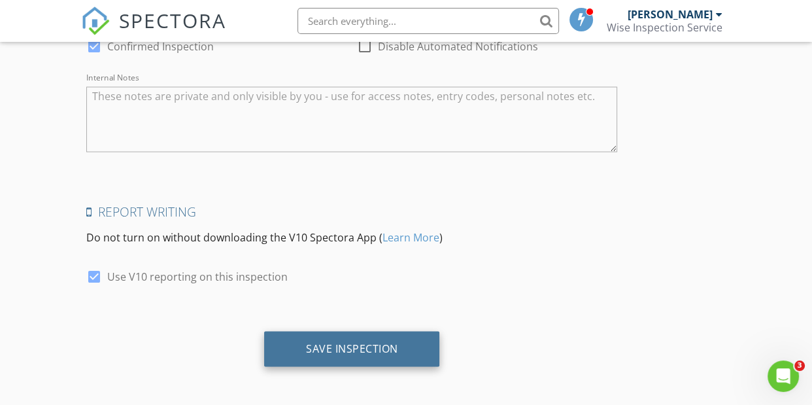
click at [379, 345] on div "Save Inspection" at bounding box center [352, 348] width 92 height 13
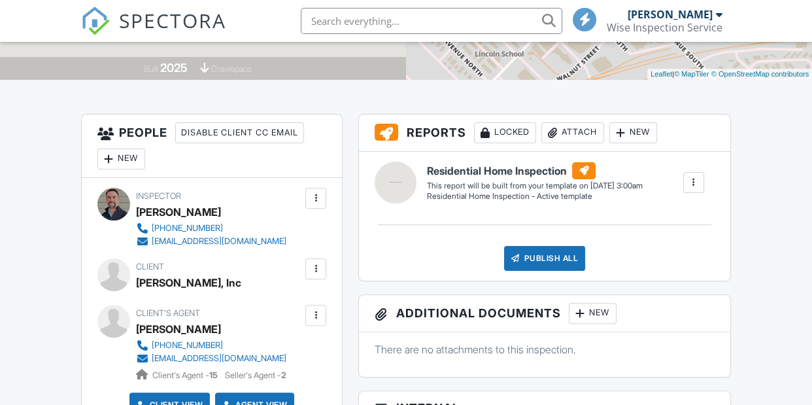
click at [314, 309] on div at bounding box center [315, 315] width 13 height 13
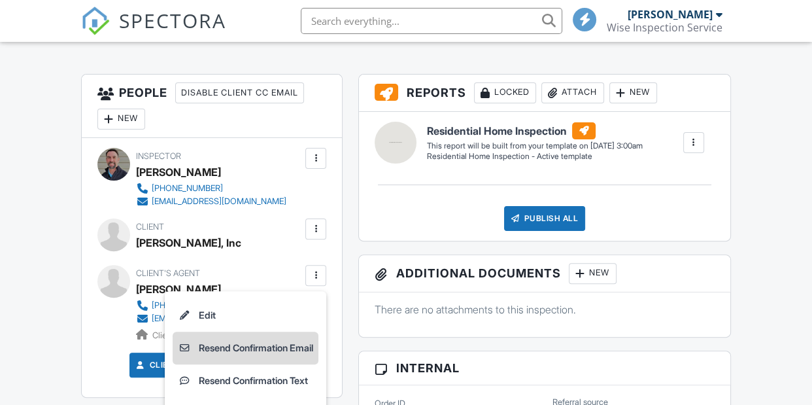
click at [242, 346] on li "Resend Confirmation Email" at bounding box center [246, 347] width 146 height 33
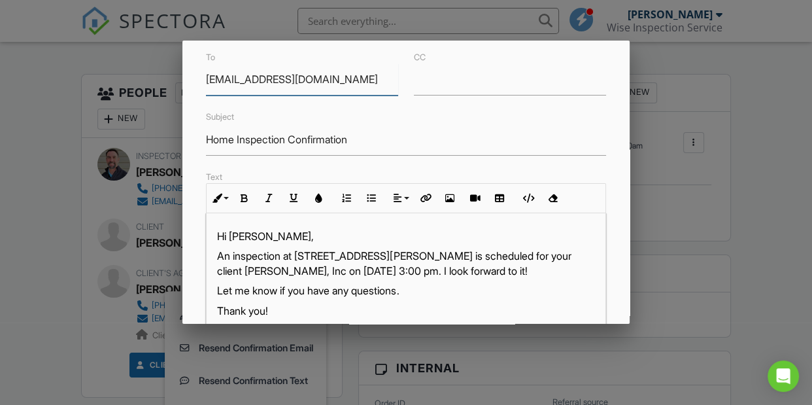
scroll to position [64, 0]
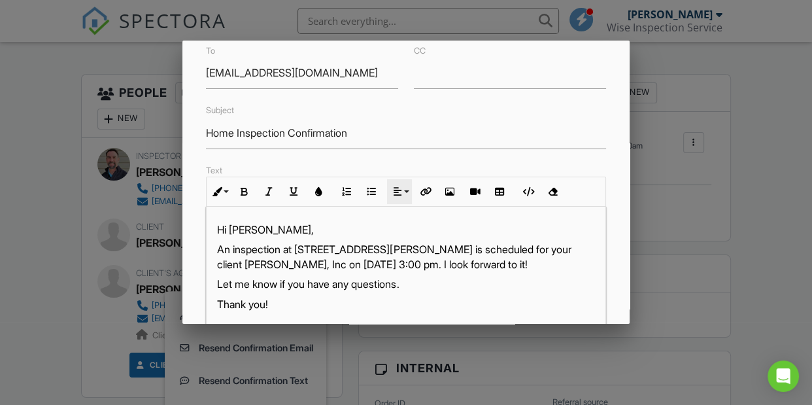
click at [300, 229] on p "Hi [PERSON_NAME]," at bounding box center [405, 229] width 377 height 14
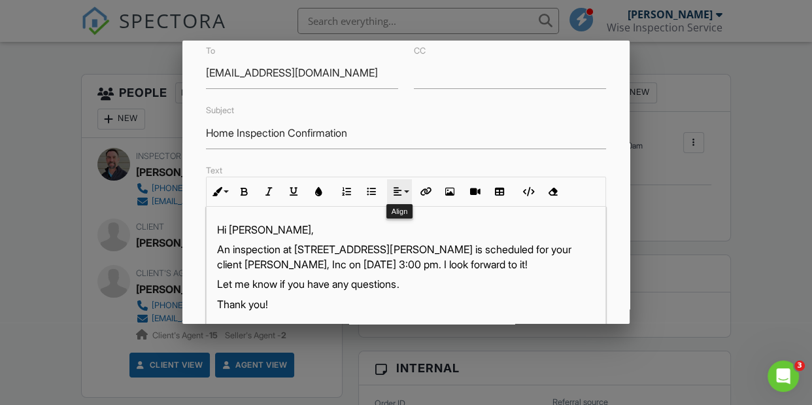
scroll to position [0, 0]
click at [620, 271] on div "To [EMAIL_ADDRESS][DOMAIN_NAME] CC Subject Home Inspection Confirmation Text In…" at bounding box center [405, 323] width 447 height 592
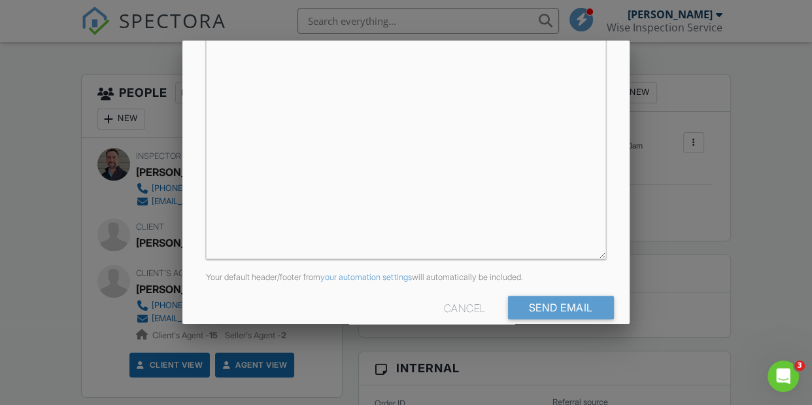
scroll to position [359, 0]
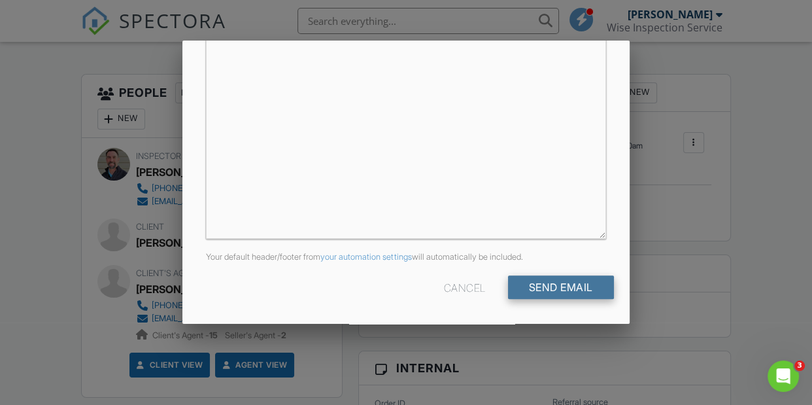
click at [587, 290] on input "Send Email" at bounding box center [561, 287] width 106 height 24
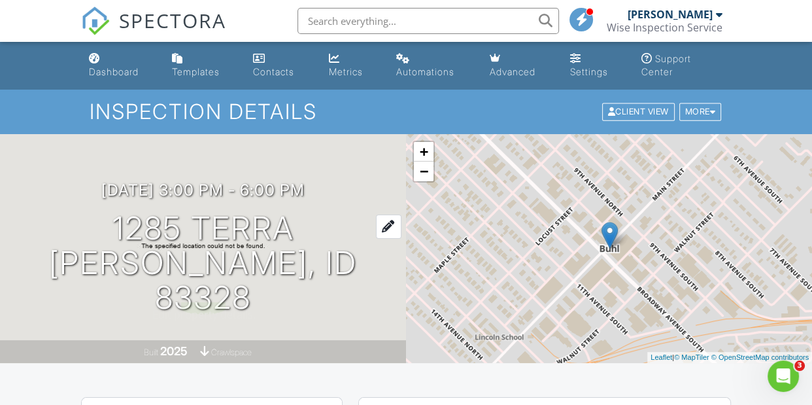
click at [229, 277] on h1 "1285 Terra Buhl, ID 83328" at bounding box center [203, 262] width 364 height 103
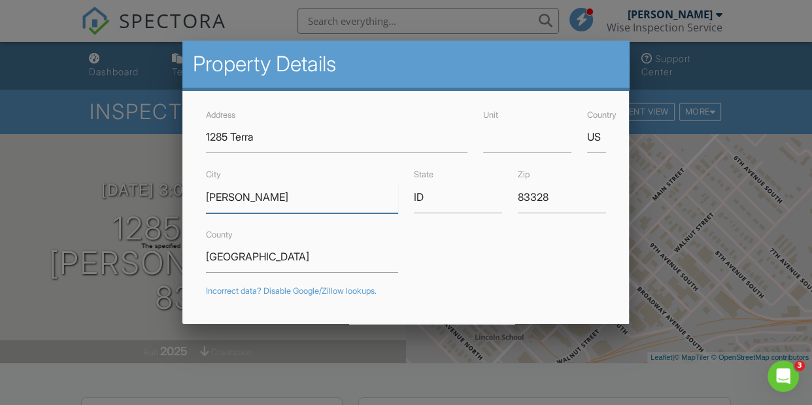
click at [252, 196] on input "Buhl" at bounding box center [302, 197] width 192 height 32
type input "B"
click at [331, 197] on input "[GEOGRAPHIC_DATA]" at bounding box center [302, 197] width 192 height 32
type input "[GEOGRAPHIC_DATA]"
click at [592, 251] on div "County Twin Falls" at bounding box center [405, 249] width 415 height 46
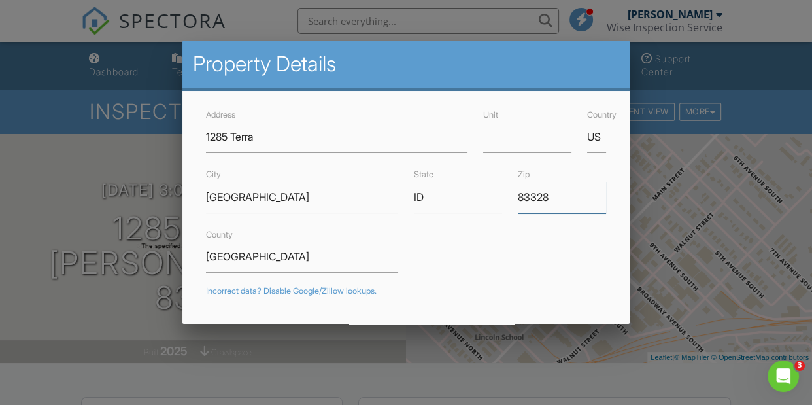
click at [569, 201] on input "83328" at bounding box center [562, 197] width 88 height 32
type input "83301"
click at [379, 252] on input "[GEOGRAPHIC_DATA]" at bounding box center [302, 257] width 192 height 32
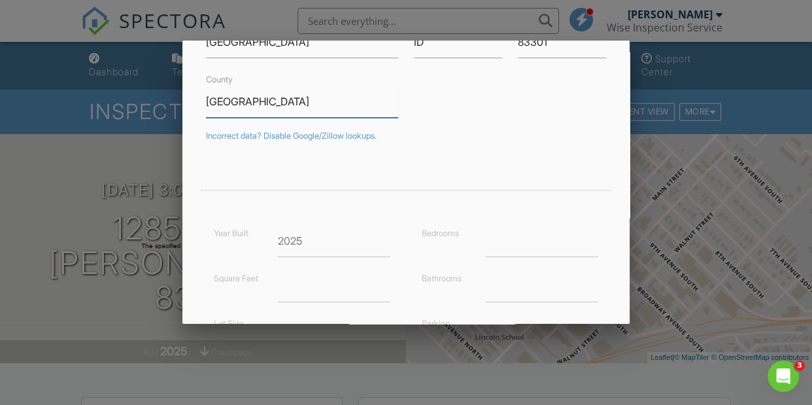
type input "42.58395300000001"
type input "-114.50862"
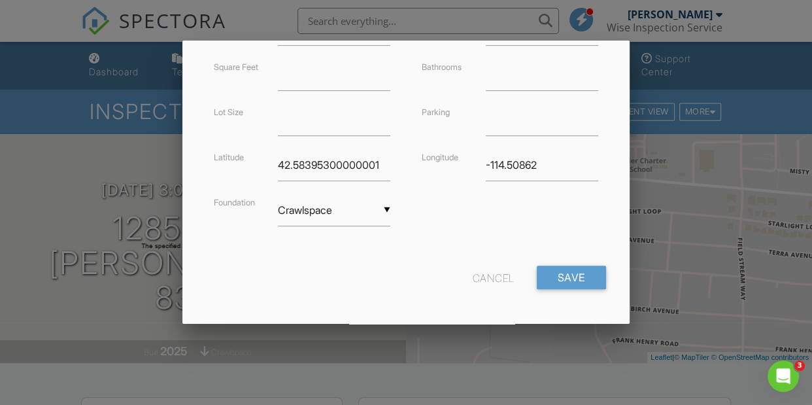
scroll to position [369, 0]
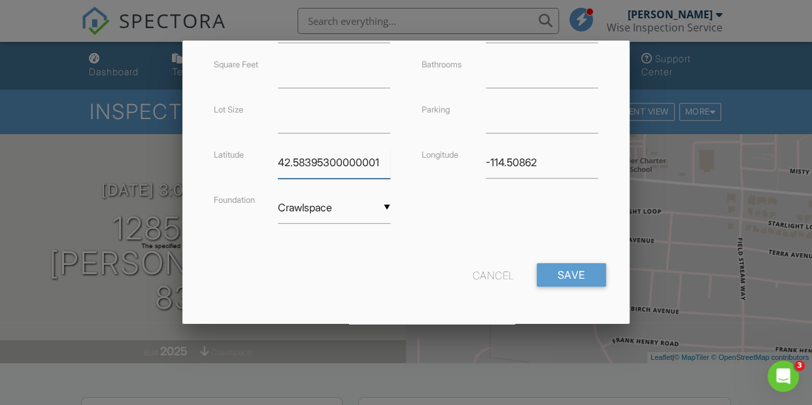
click at [374, 159] on input "42.58395300000001" at bounding box center [334, 162] width 112 height 32
click at [515, 161] on input "-114.50862" at bounding box center [542, 162] width 112 height 32
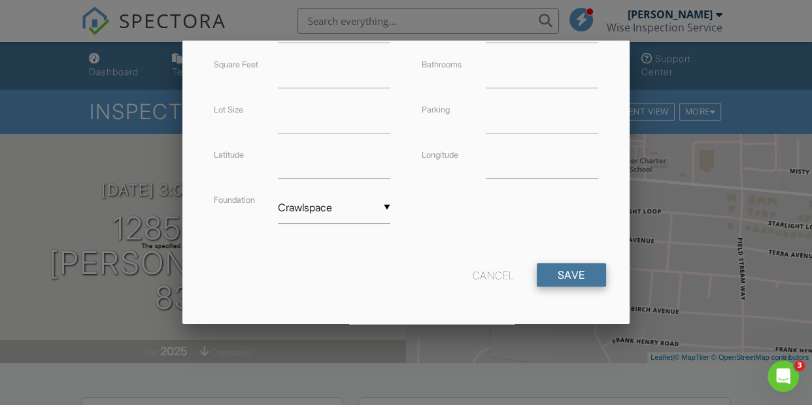
click at [572, 273] on input "Save" at bounding box center [571, 275] width 69 height 24
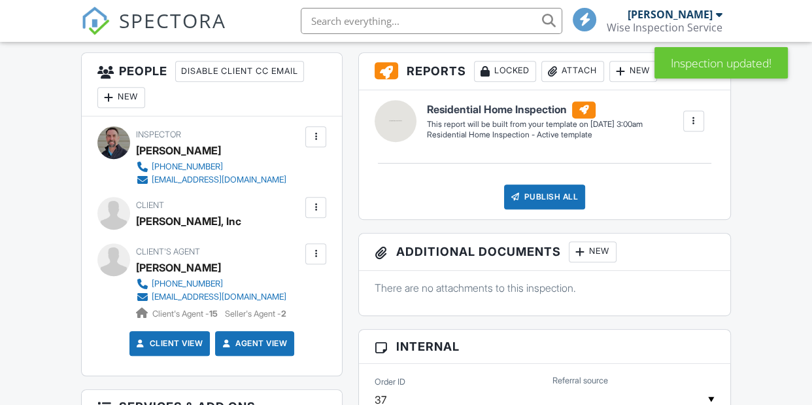
scroll to position [622, 0]
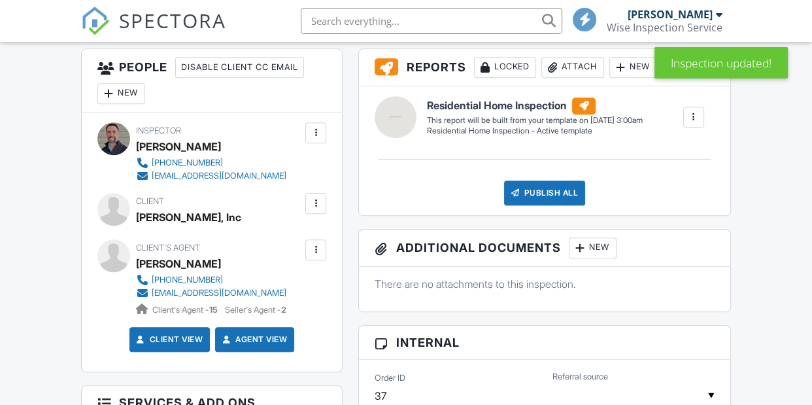
click at [318, 256] on div at bounding box center [315, 249] width 13 height 13
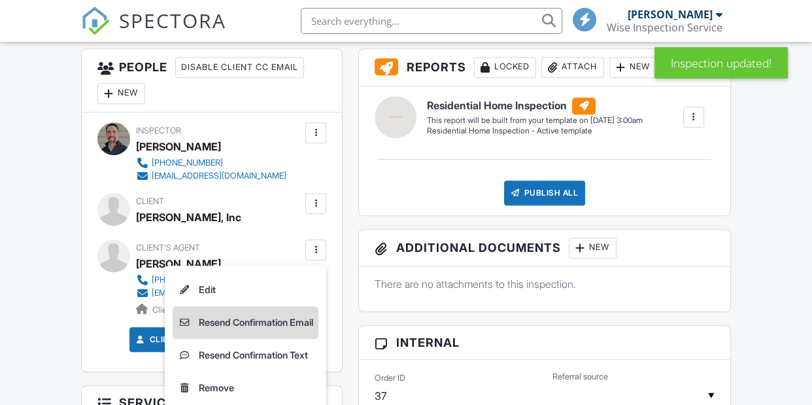
scroll to position [700, 0]
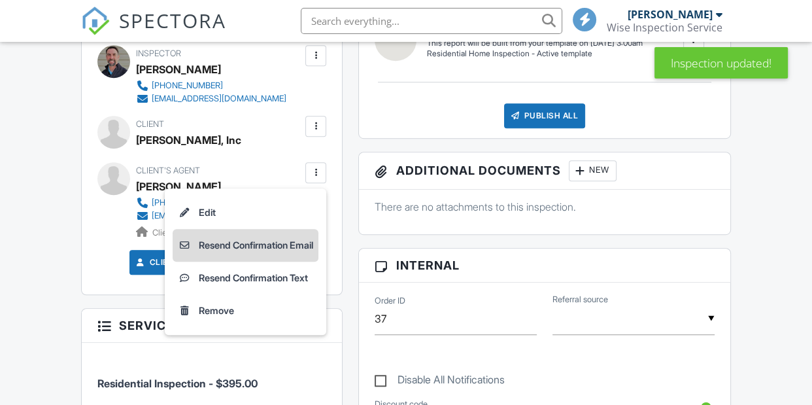
click at [240, 262] on li "Resend Confirmation Email" at bounding box center [246, 245] width 146 height 33
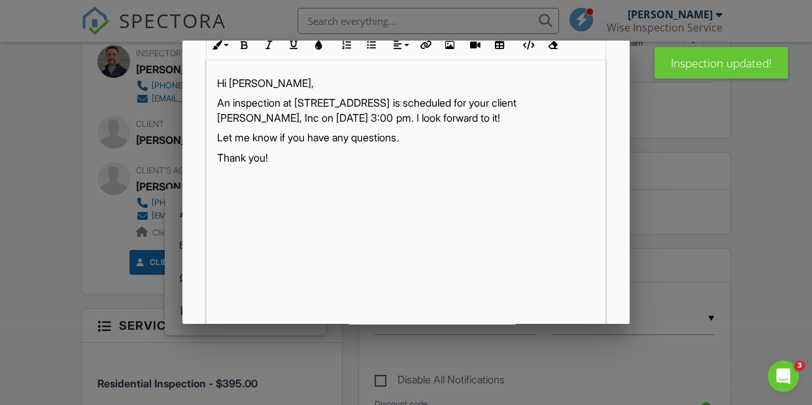
scroll to position [0, 0]
click at [300, 83] on p "Hi [PERSON_NAME]," at bounding box center [405, 83] width 377 height 14
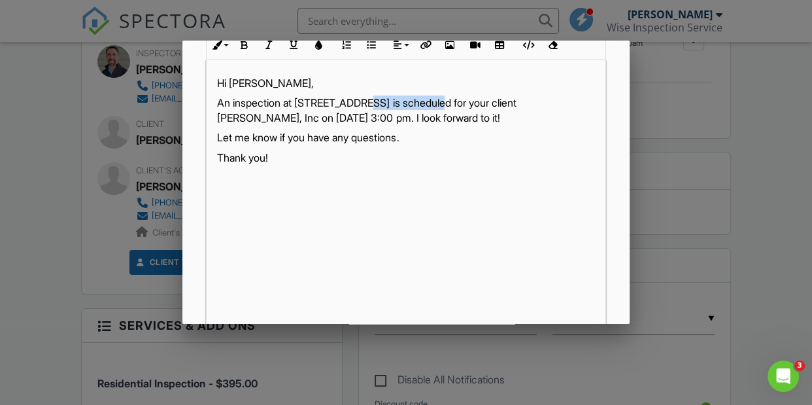
drag, startPoint x: 362, startPoint y: 103, endPoint x: 421, endPoint y: 97, distance: 59.9
click at [425, 99] on p "An inspection at [STREET_ADDRESS] is scheduled for your client [PERSON_NAME], I…" at bounding box center [405, 109] width 377 height 29
click at [295, 44] on icon "button" at bounding box center [293, 45] width 9 height 9
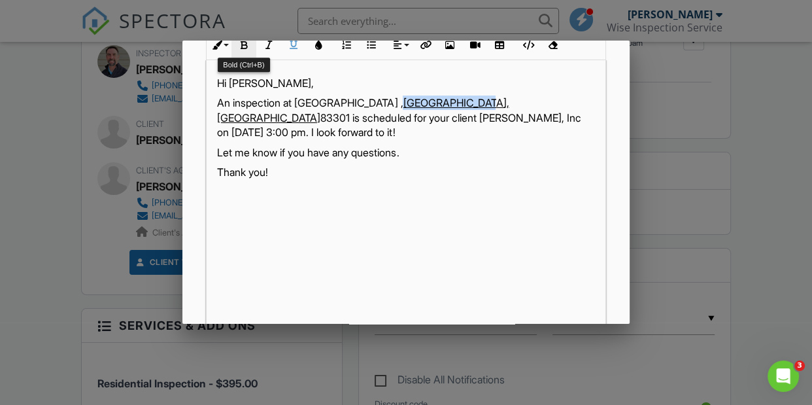
click at [241, 45] on icon "button" at bounding box center [243, 45] width 9 height 9
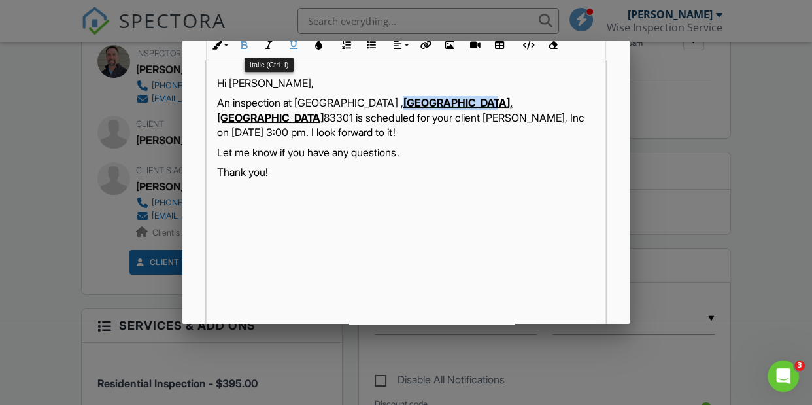
click at [269, 48] on icon "button" at bounding box center [268, 45] width 9 height 9
click at [619, 271] on div "To [EMAIL_ADDRESS][DOMAIN_NAME] CC Subject Home Inspection Confirmation Text In…" at bounding box center [405, 176] width 447 height 592
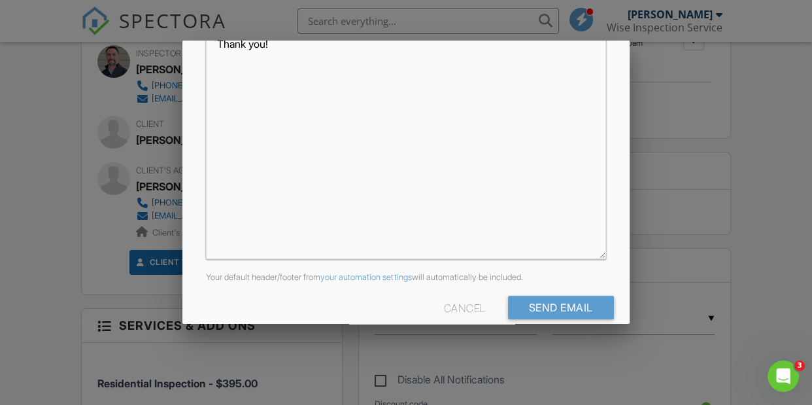
scroll to position [359, 0]
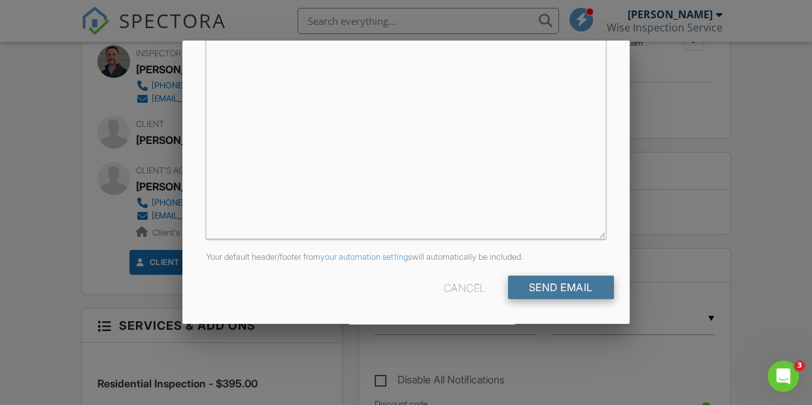
click at [579, 289] on input "Send Email" at bounding box center [561, 287] width 106 height 24
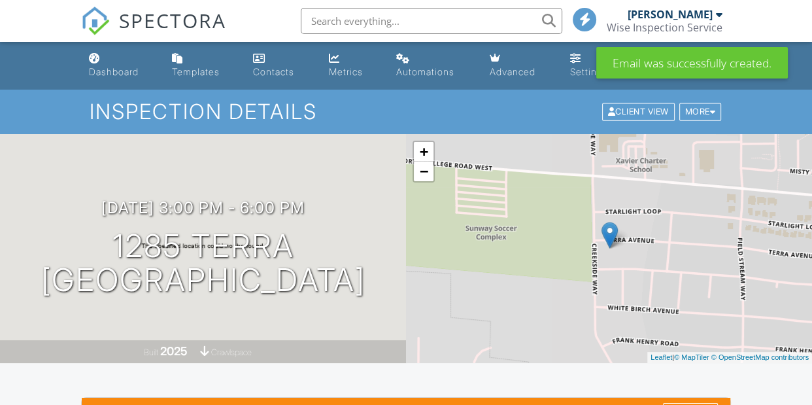
click at [411, 97] on div at bounding box center [406, 202] width 812 height 405
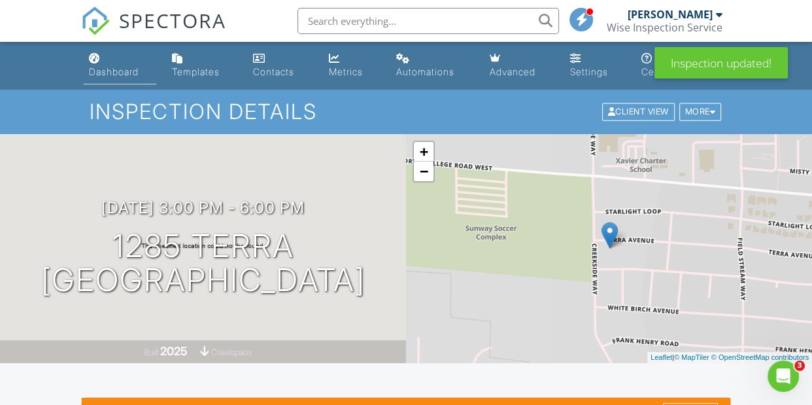
click at [113, 66] on div "Dashboard" at bounding box center [114, 71] width 50 height 11
